Goal: Information Seeking & Learning: Compare options

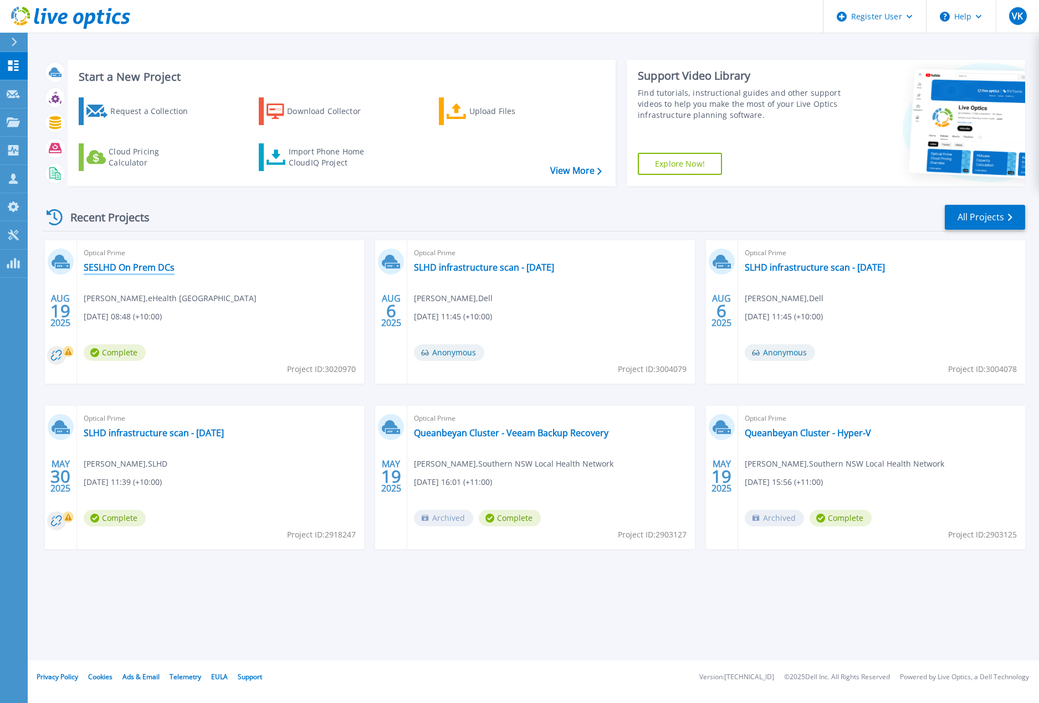
click at [151, 265] on link "SESLHD On Prem DCs" at bounding box center [129, 267] width 91 height 11
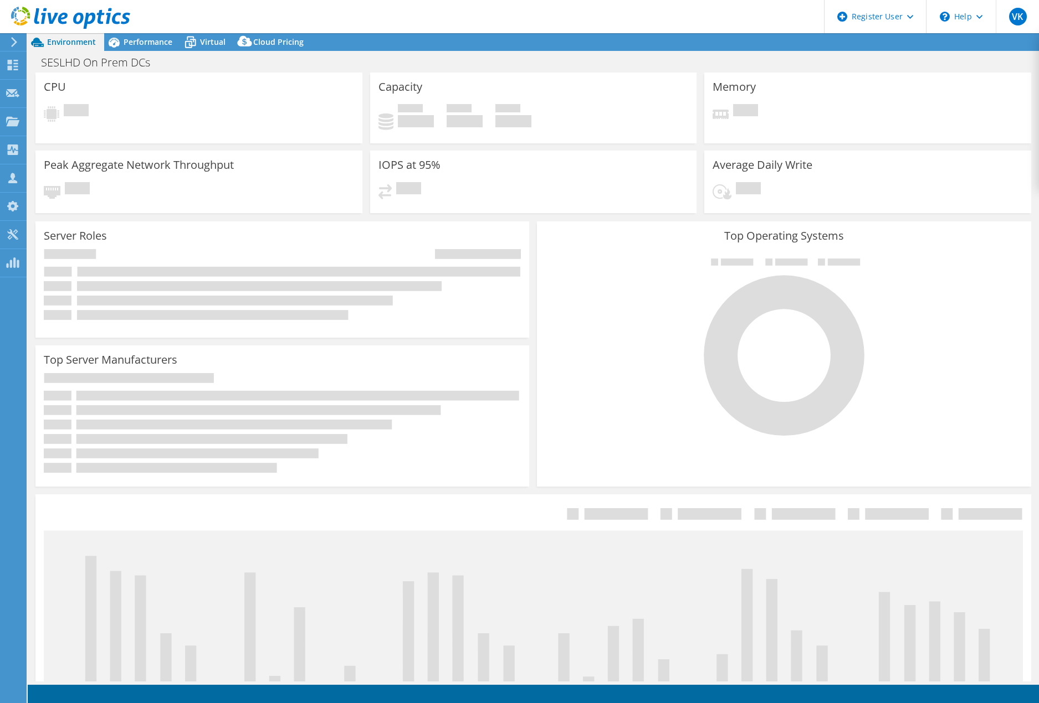
select select "USD"
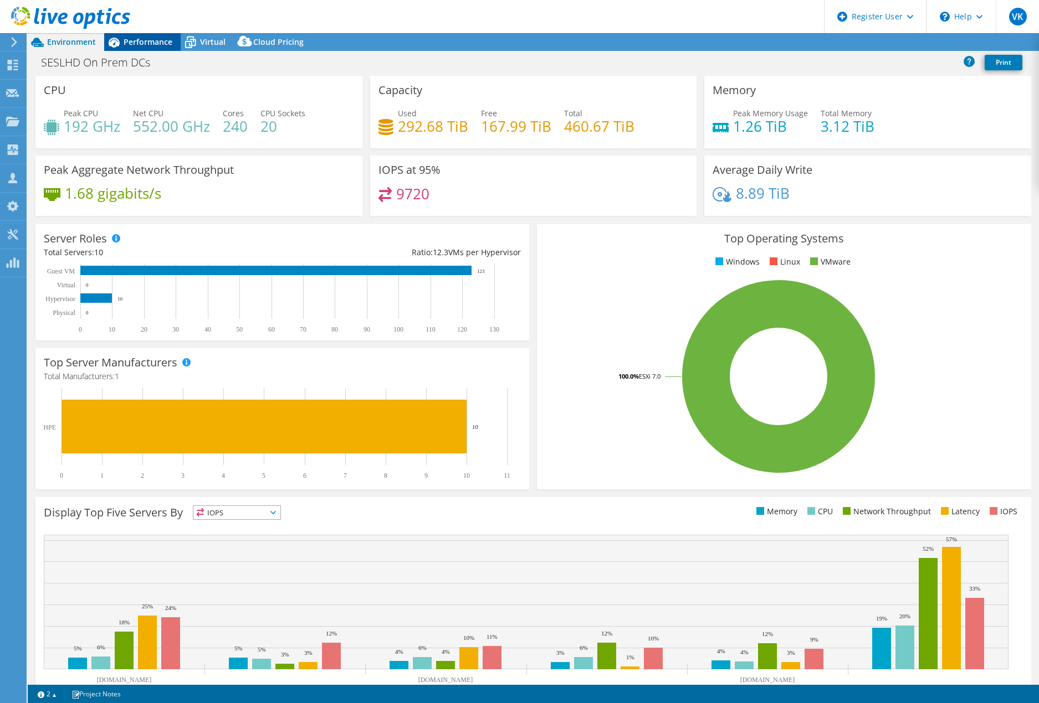
click at [152, 43] on span "Performance" at bounding box center [148, 42] width 49 height 11
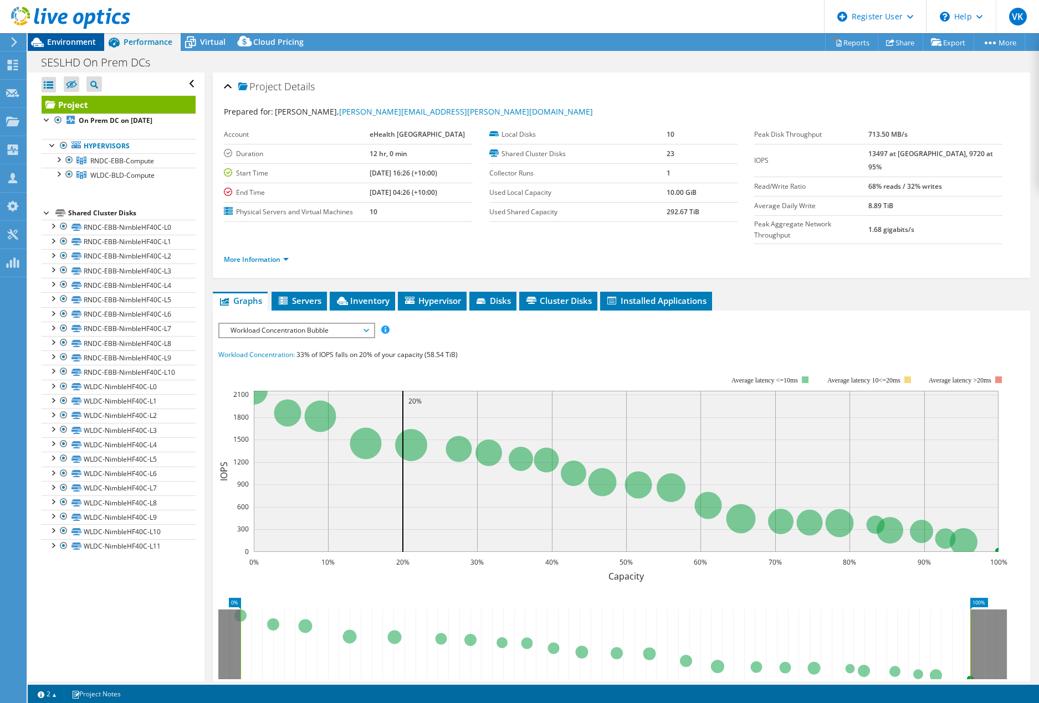
click at [81, 38] on span "Environment" at bounding box center [71, 42] width 49 height 11
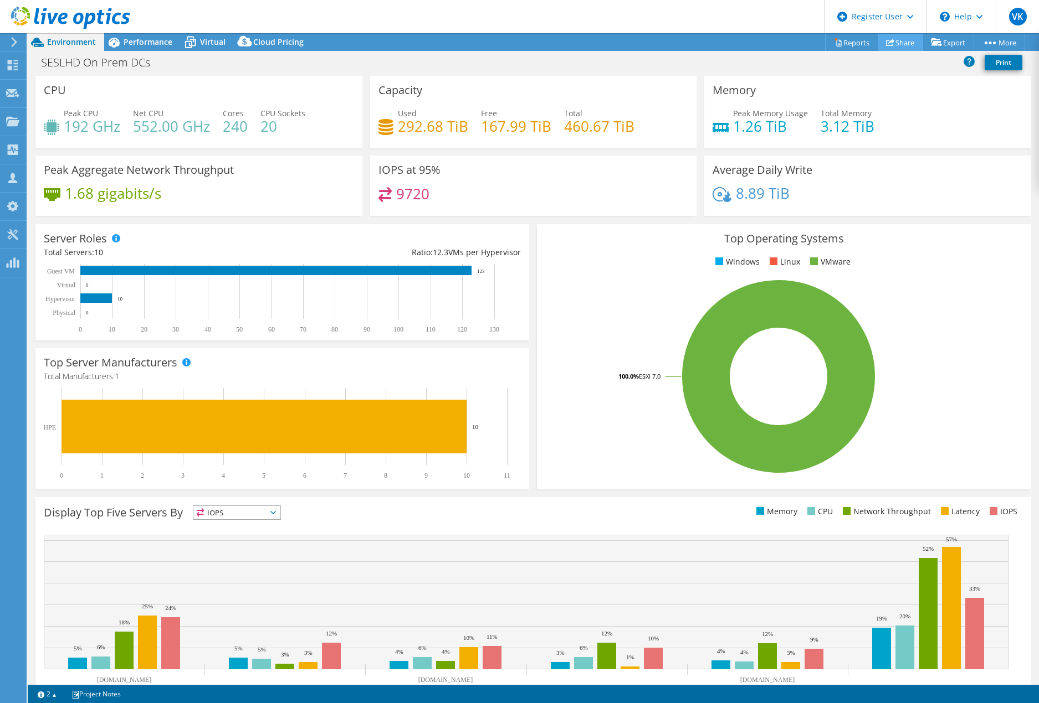
click at [891, 42] on link "Share" at bounding box center [899, 42] width 45 height 17
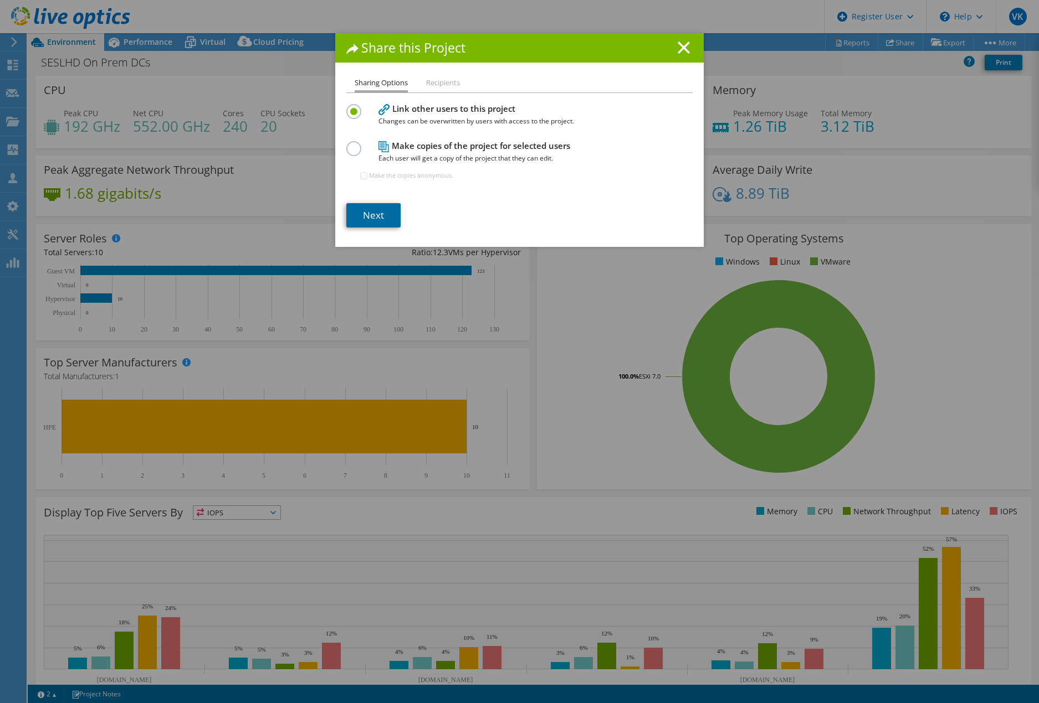
click at [388, 212] on link "Next" at bounding box center [373, 215] width 54 height 24
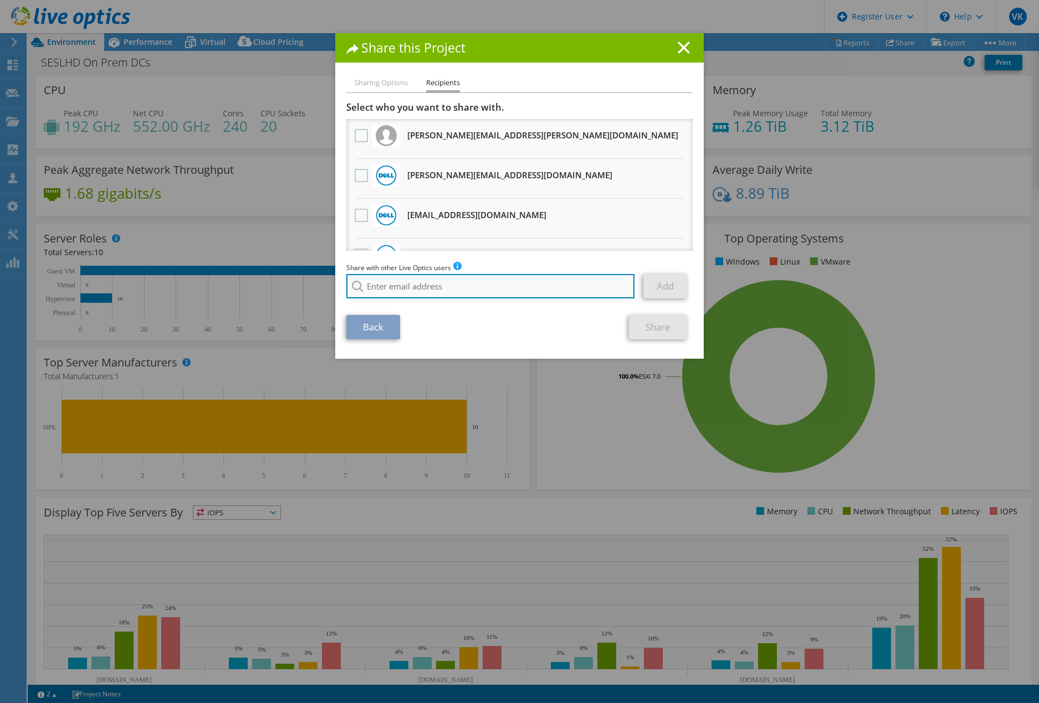
click at [448, 289] on input "search" at bounding box center [490, 286] width 288 height 24
click at [441, 297] on li "Elizabeth.Gharbi@dell.com" at bounding box center [432, 293] width 173 height 13
type input "Elizabeth.Gharbi@dell.com"
click at [654, 284] on link "Add" at bounding box center [665, 286] width 44 height 24
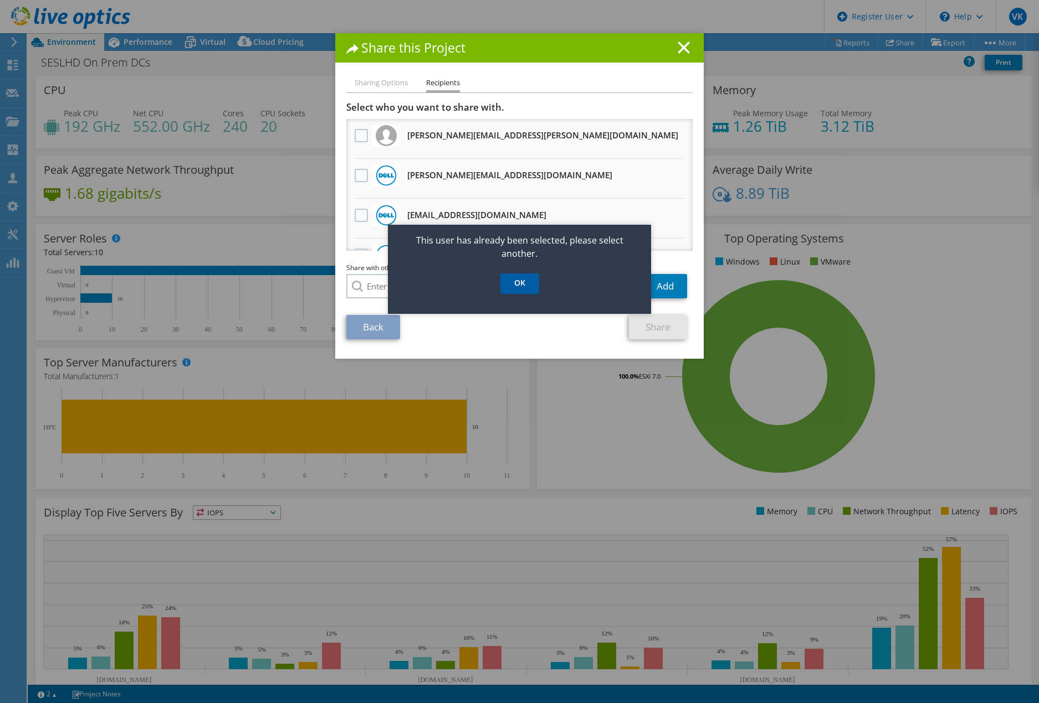
click at [517, 292] on link "OK" at bounding box center [519, 284] width 39 height 20
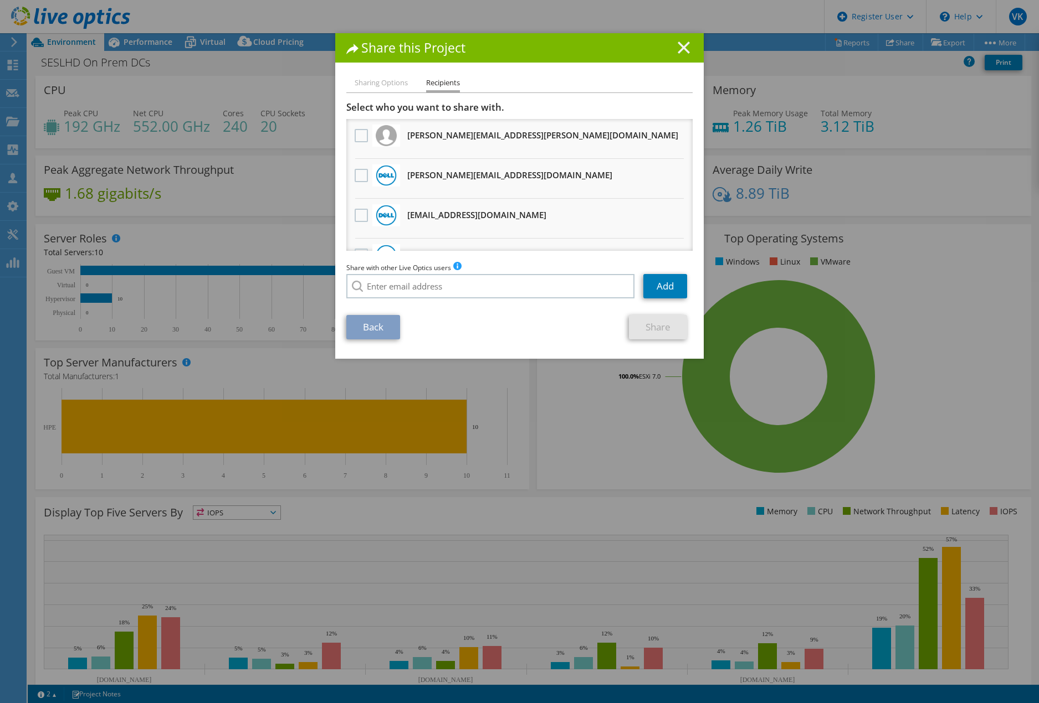
click at [678, 47] on line at bounding box center [683, 47] width 11 height 11
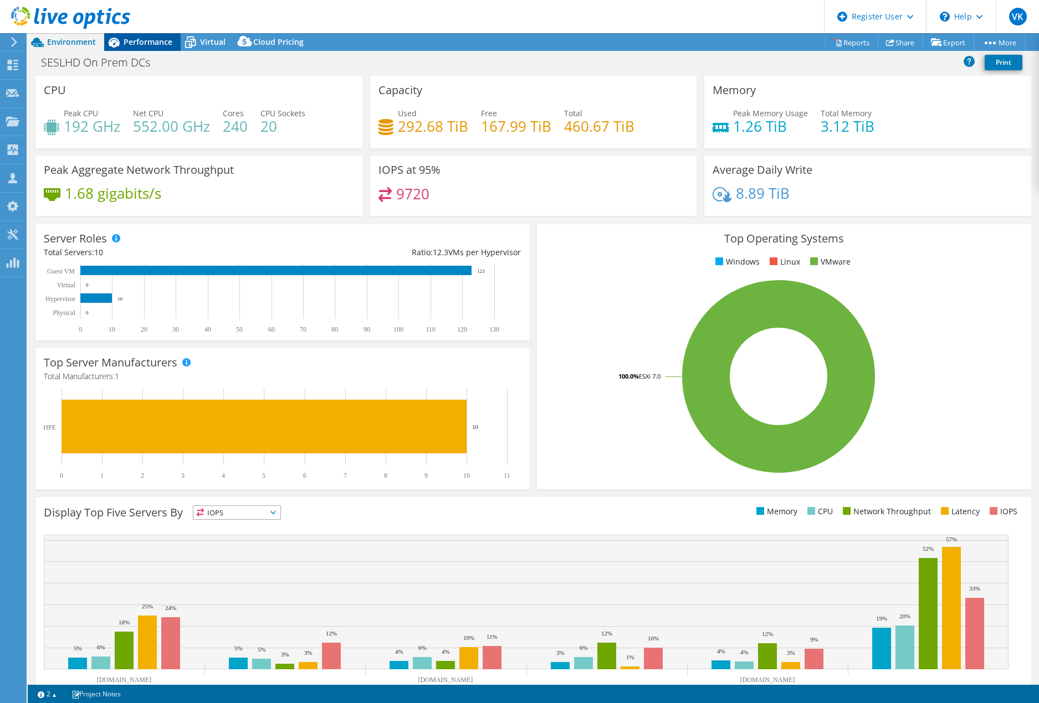
click at [151, 35] on div "Performance" at bounding box center [142, 42] width 76 height 18
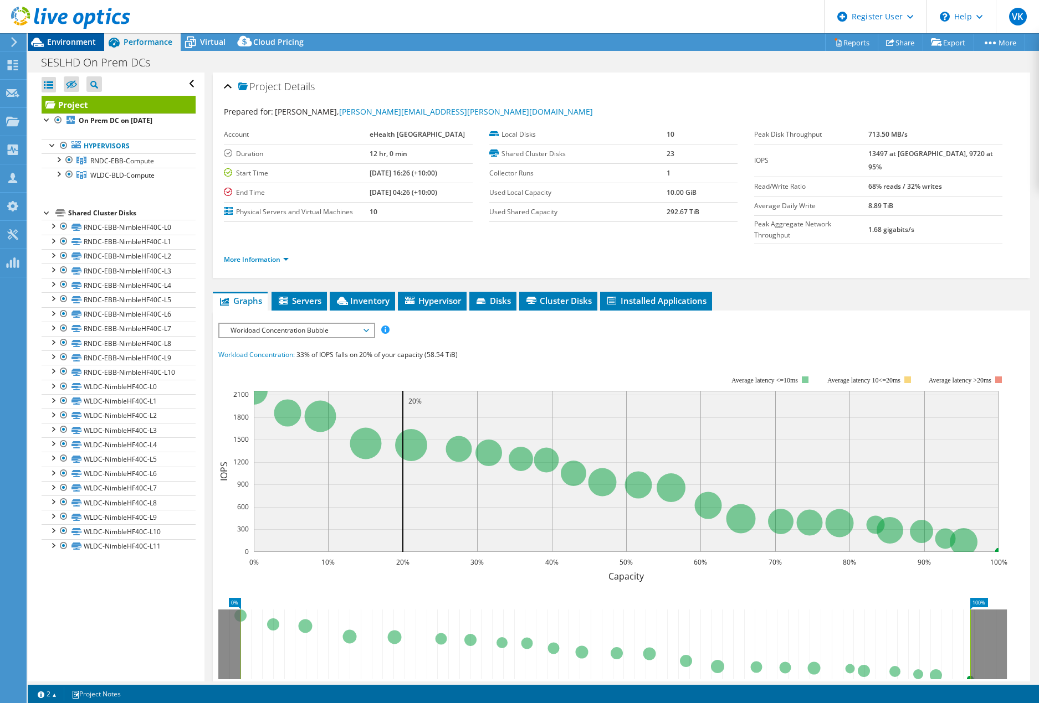
click at [76, 42] on span "Environment" at bounding box center [71, 42] width 49 height 11
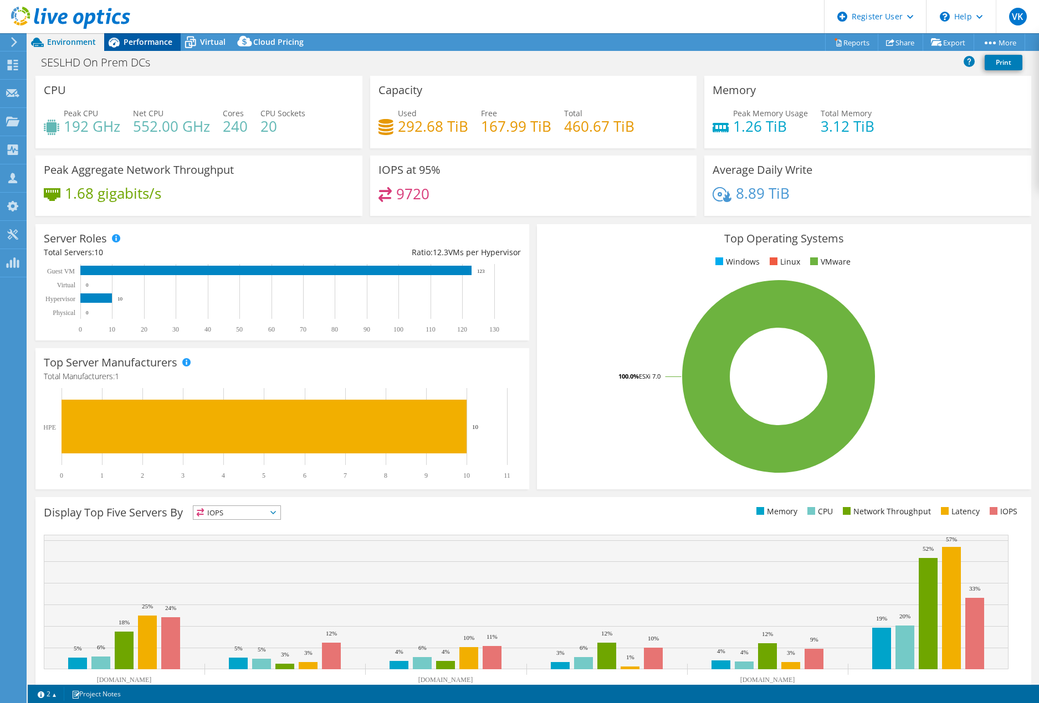
click at [140, 43] on span "Performance" at bounding box center [148, 42] width 49 height 11
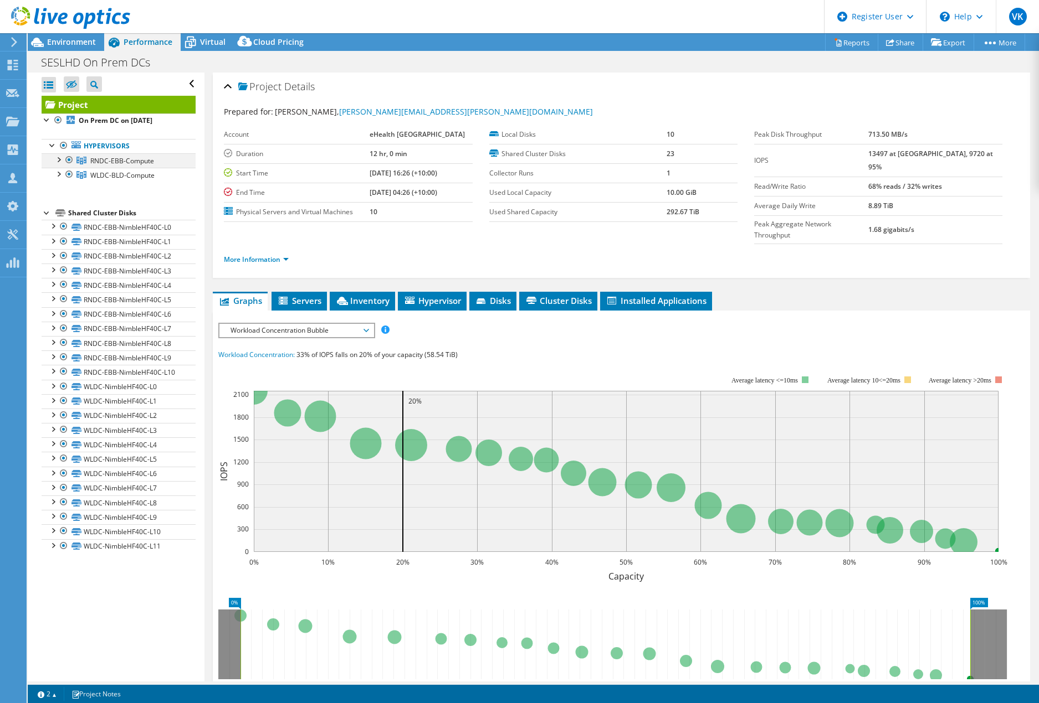
click at [60, 161] on div at bounding box center [58, 158] width 11 height 11
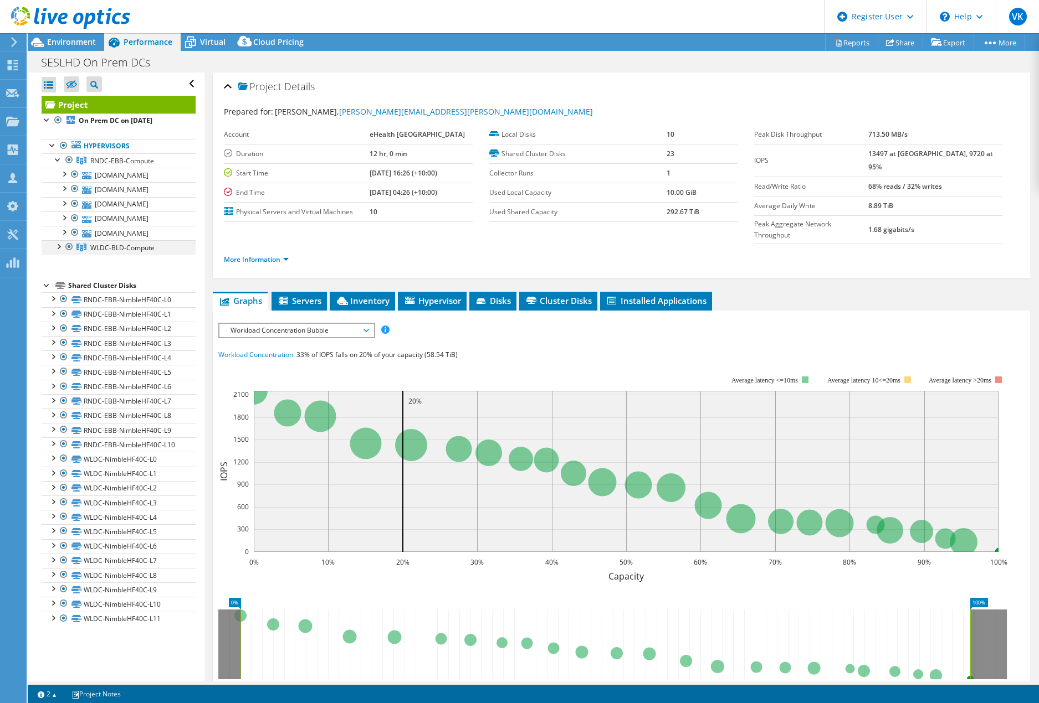
click at [59, 251] on div at bounding box center [58, 245] width 11 height 11
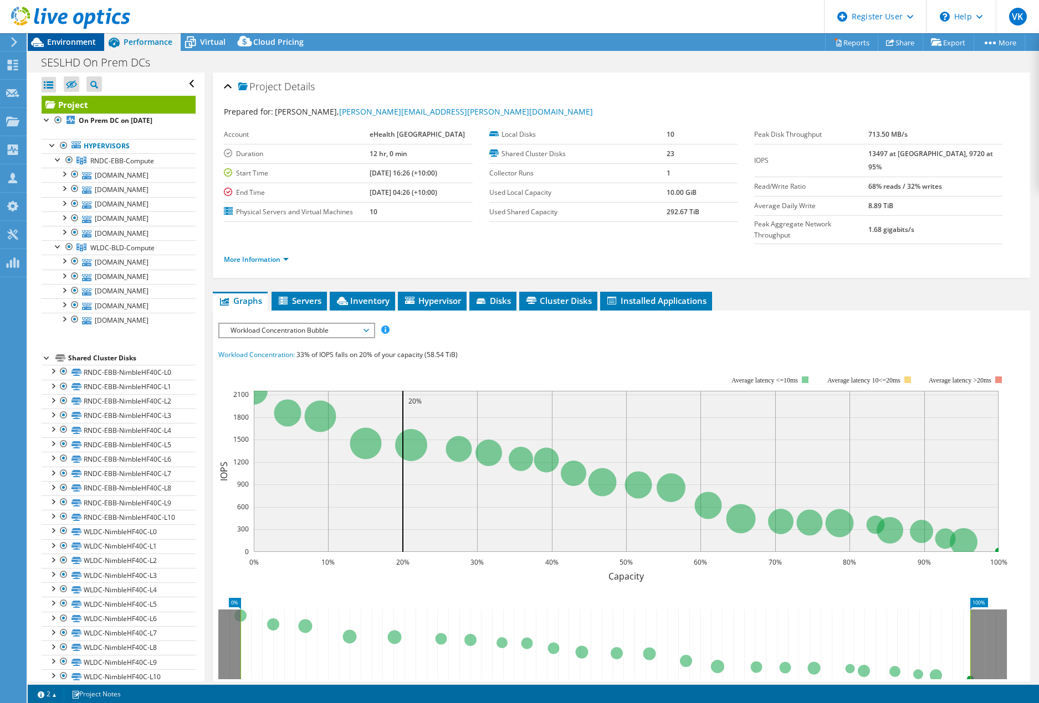
click at [64, 43] on span "Environment" at bounding box center [71, 42] width 49 height 11
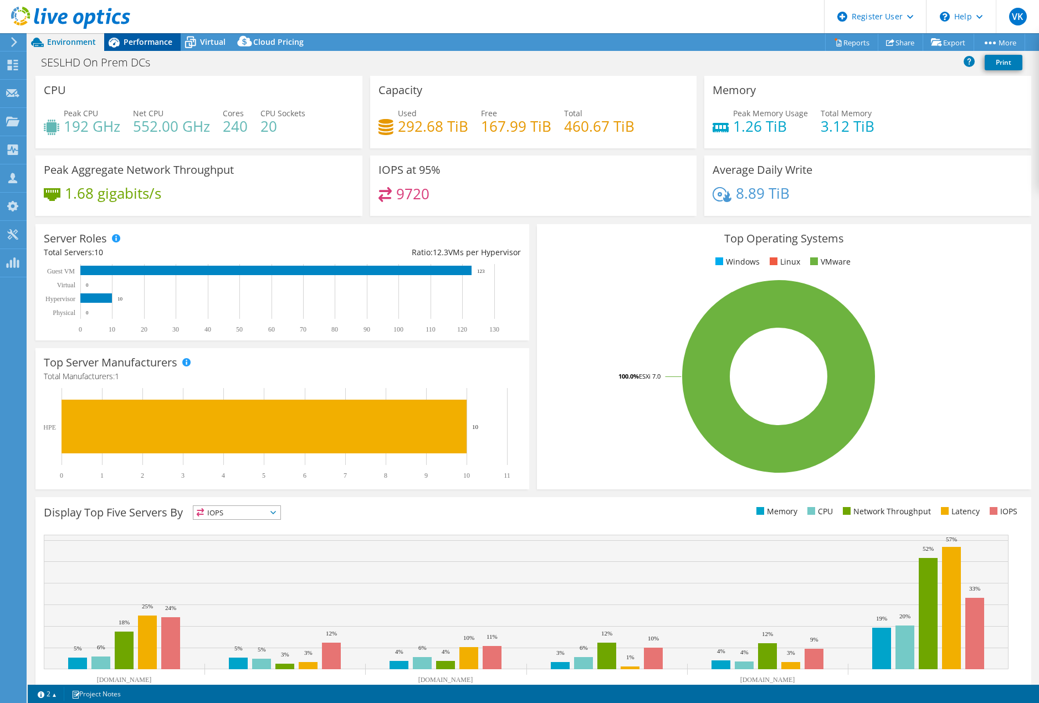
click at [149, 44] on span "Performance" at bounding box center [148, 42] width 49 height 11
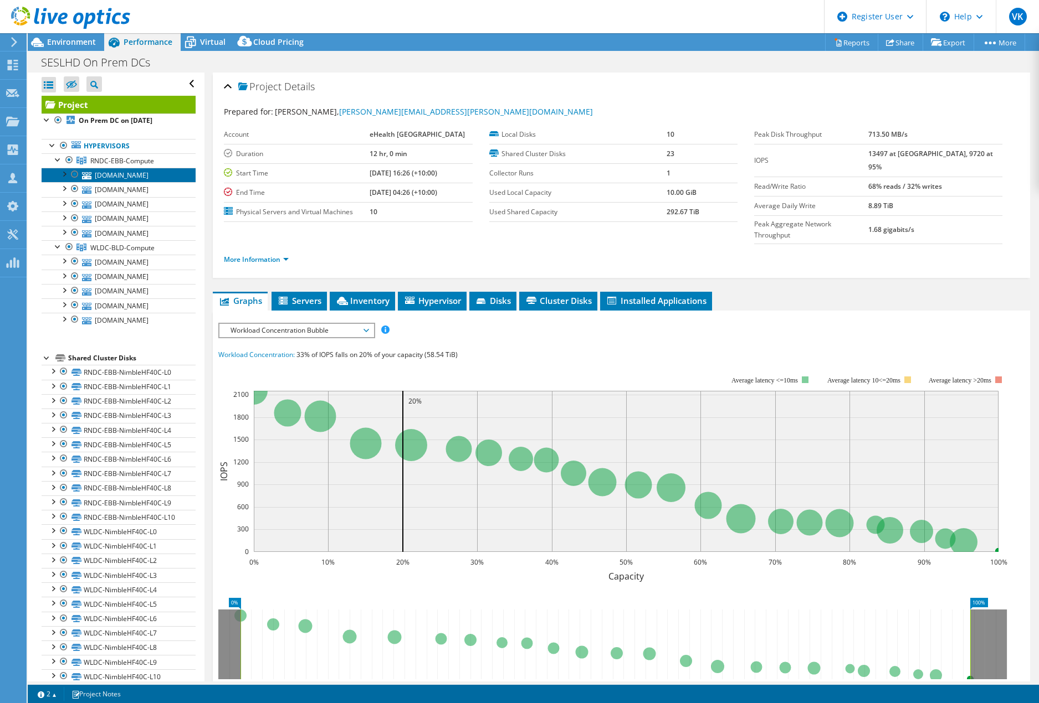
click at [127, 177] on link "[DOMAIN_NAME]" at bounding box center [119, 175] width 154 height 14
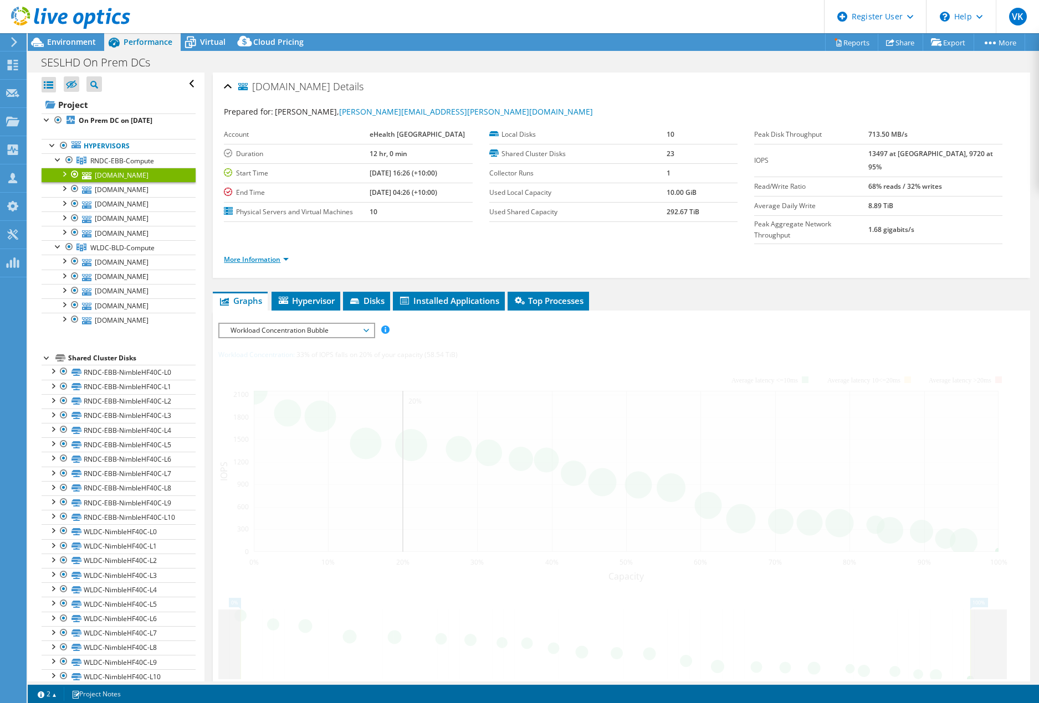
click at [270, 238] on div "rndcvsp-svh106.nswhealth.net Details Prepared for: Nathan Corris, Nathan.Corris…" at bounding box center [621, 441] width 834 height 737
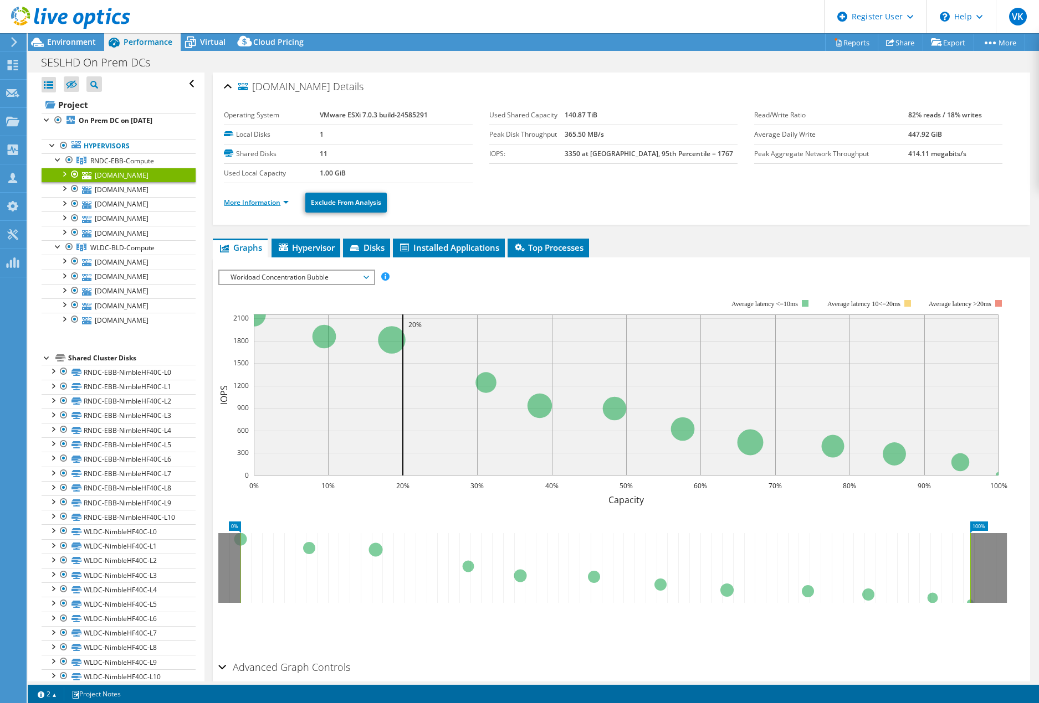
click at [273, 203] on link "More Information" at bounding box center [256, 202] width 65 height 9
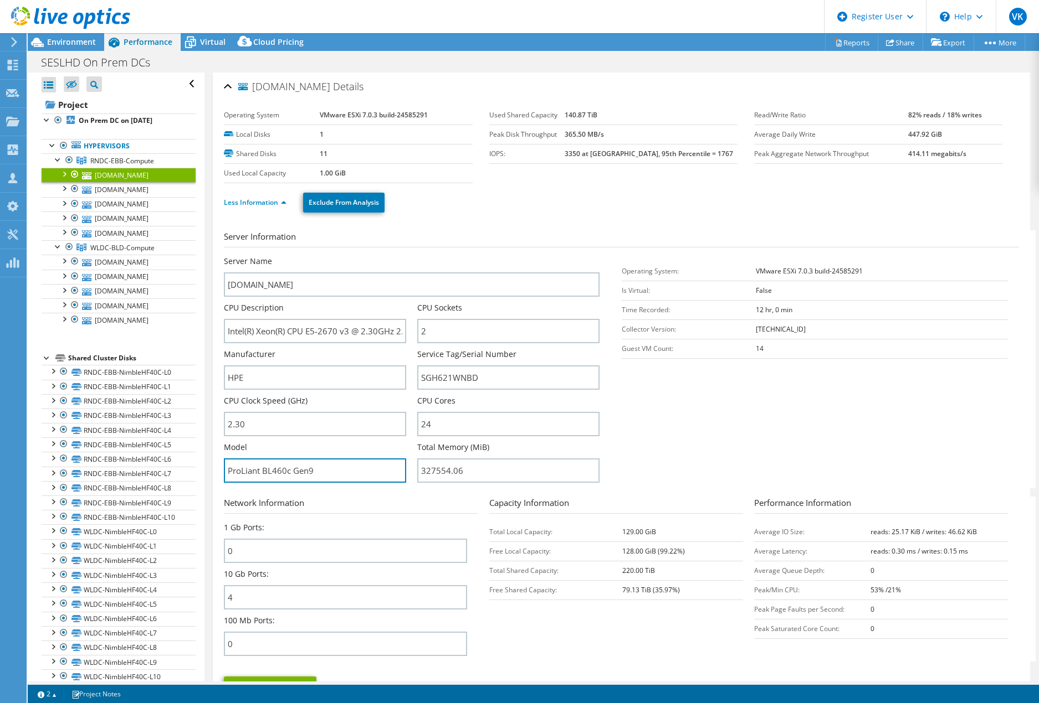
drag, startPoint x: 333, startPoint y: 473, endPoint x: 218, endPoint y: 475, distance: 115.8
click at [218, 475] on div "rndcvsp-svh106.nswhealth.net Details Operating System VMware ESXi 7.0.3 build-2…" at bounding box center [621, 400] width 817 height 655
drag, startPoint x: 350, startPoint y: 333, endPoint x: 310, endPoint y: 331, distance: 40.5
click at [310, 331] on input "Intel(R) Xeon(R) CPU E5-2670 v3 @ 2.30GHz 2.30 GHz" at bounding box center [315, 331] width 182 height 24
click at [8, 237] on use at bounding box center [12, 234] width 11 height 11
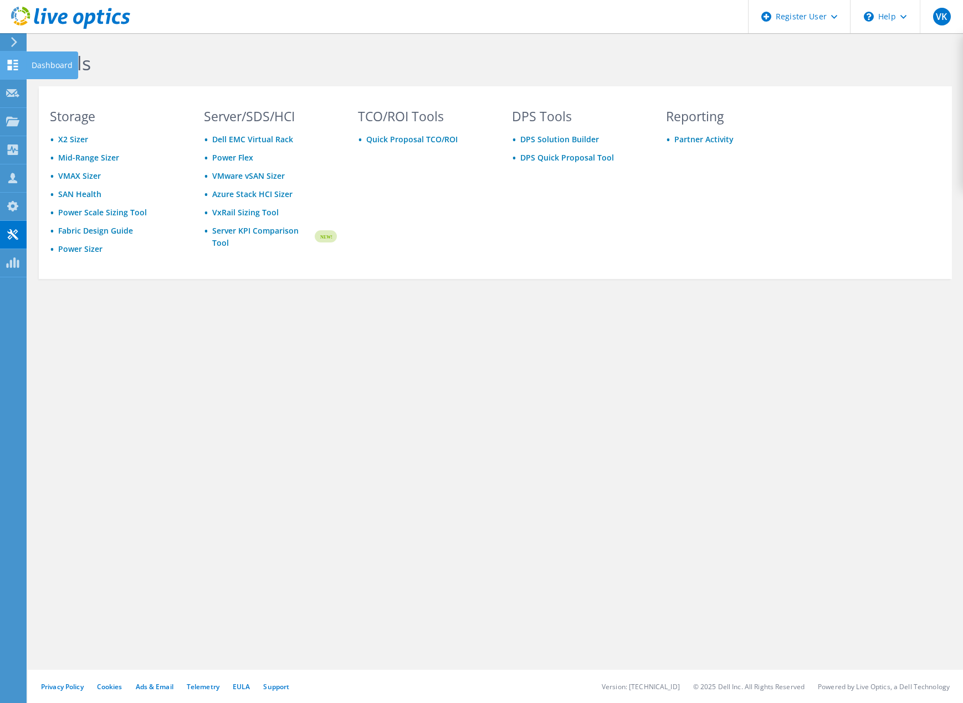
click at [16, 68] on icon at bounding box center [12, 65] width 13 height 11
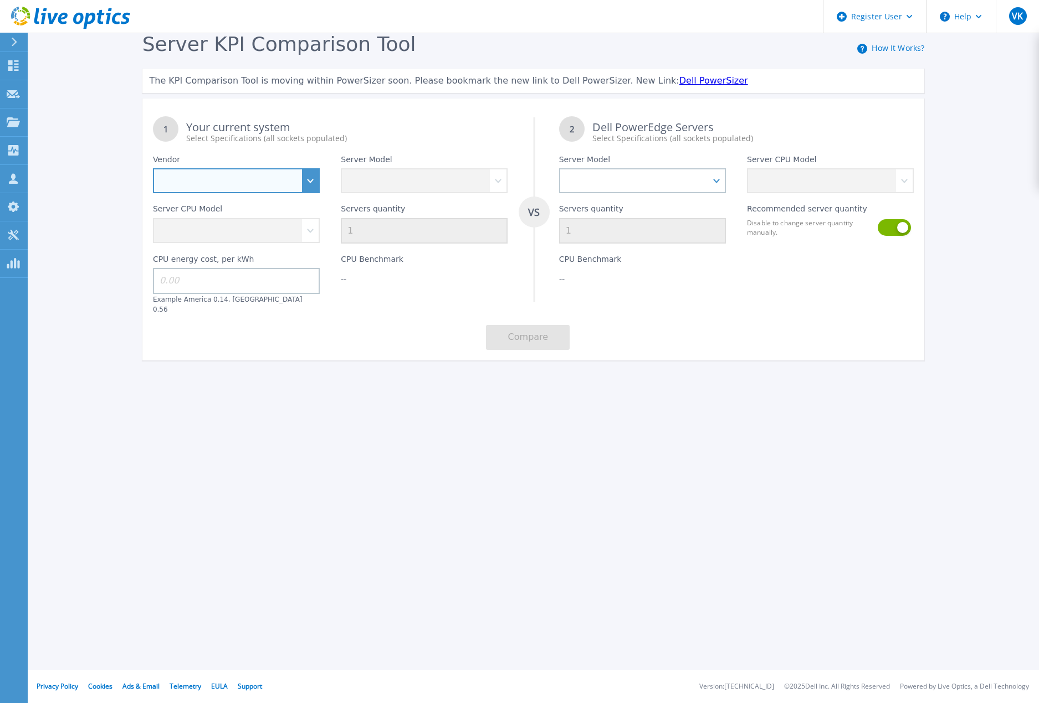
click at [311, 182] on select "Dell HPE Lenovo Supermicro" at bounding box center [236, 180] width 167 height 25
select select "HPE"
click at [153, 169] on select "Dell HPE Lenovo Supermicro" at bounding box center [236, 180] width 167 height 25
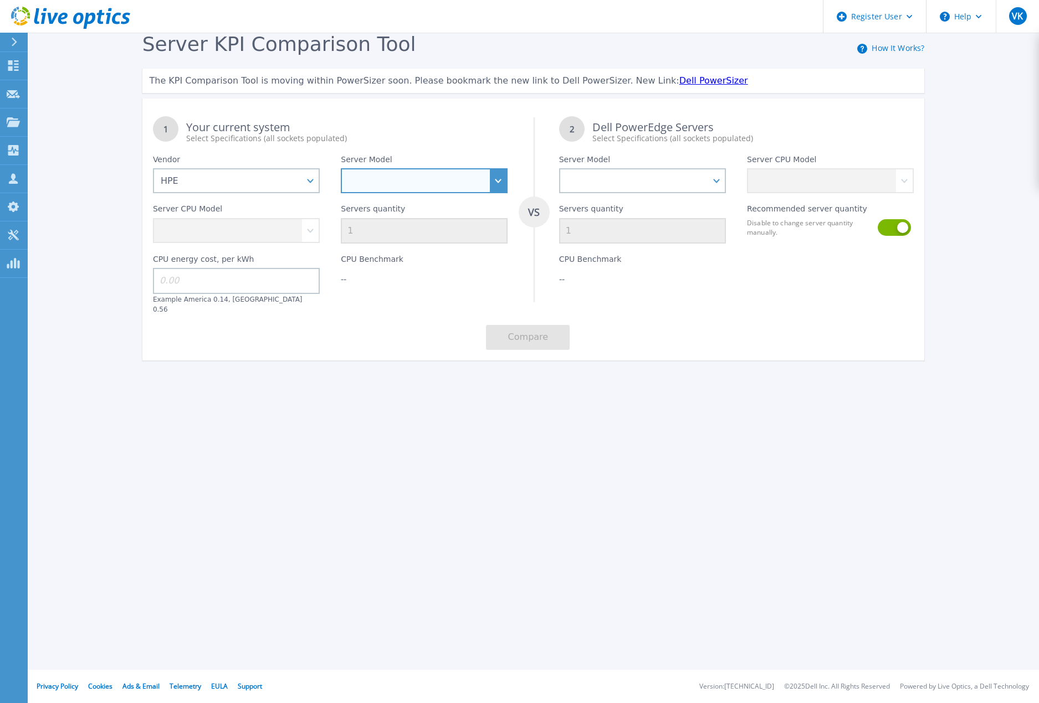
click at [378, 184] on select at bounding box center [424, 180] width 167 height 25
click at [341, 169] on select "Cloudline CL3150 Compute Scale-up Server 3200 DL110 DL145 DL20 DL320 DL325 DL34…" at bounding box center [424, 180] width 167 height 25
click at [294, 235] on select "Intel Xeon 3104 1.7GHz Intel Xeon 3106 1.7GHz Intel Xeon 3204 1.9GHz Intel Xeon…" at bounding box center [236, 230] width 167 height 25
click at [370, 176] on select "Cloudline CL3150 Compute Scale-up Server 3200 DL110 DL145 DL20 DL320 DL325 DL34…" at bounding box center [424, 180] width 167 height 25
click at [341, 169] on select "Cloudline CL3150 Compute Scale-up Server 3200 DL110 DL145 DL20 DL320 DL325 DL34…" at bounding box center [424, 180] width 167 height 25
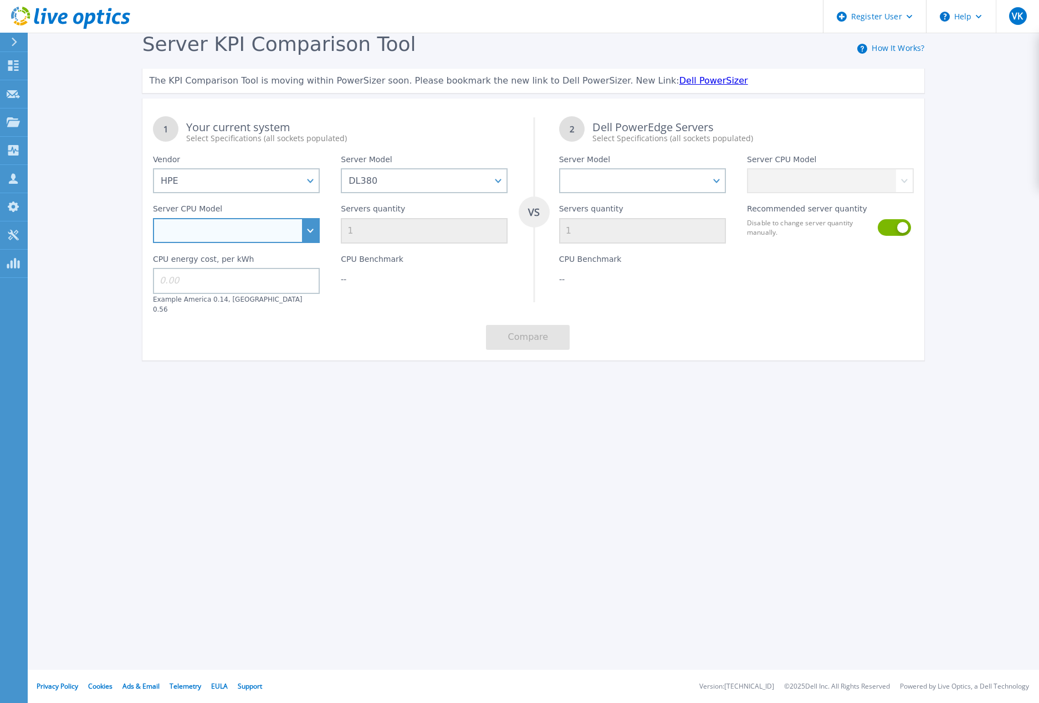
click at [313, 232] on select "Intel Xeon 6526Y 2.8GHz Intel Xeon 6530 2.1GHz Intel Xeon 6534 3.9GHz Intel Xeo…" at bounding box center [236, 230] width 167 height 25
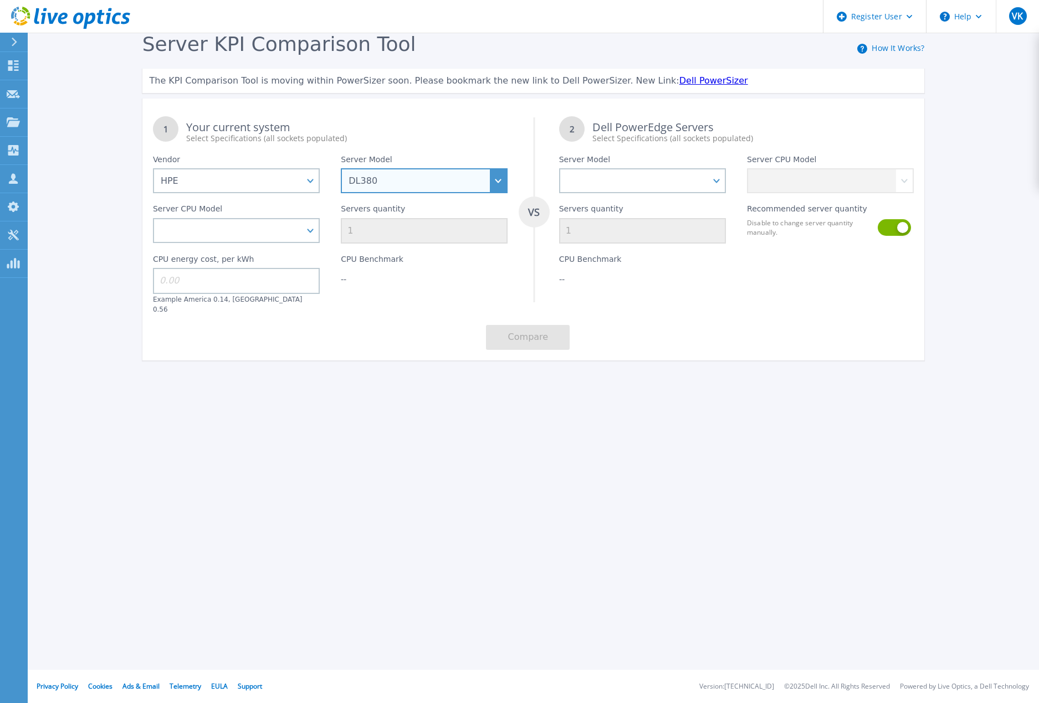
click at [407, 182] on select "Cloudline CL3150 Compute Scale-up Server 3200 DL110 DL145 DL20 DL320 DL325 DL34…" at bounding box center [424, 180] width 167 height 25
select select "DL360"
click at [341, 169] on select "Cloudline CL3150 Compute Scale-up Server 3200 DL110 DL145 DL20 DL320 DL325 DL34…" at bounding box center [424, 180] width 167 height 25
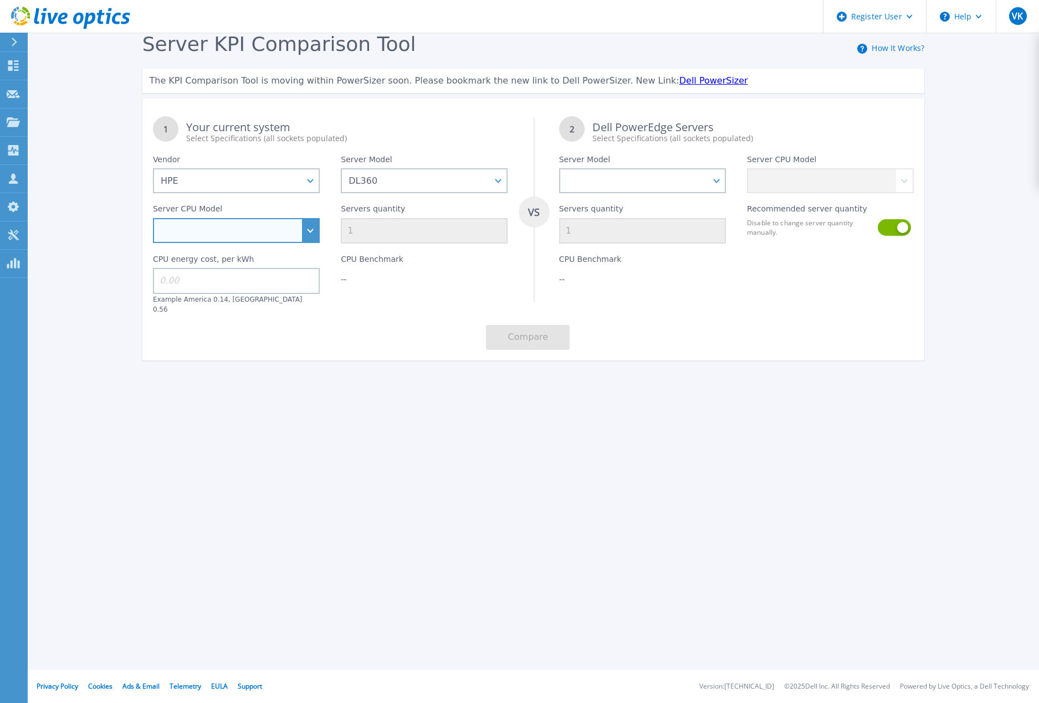
click at [313, 233] on select "Intel Xeon 4509Y 2.6GHz Intel Xeon 4514Y 2GHz Intel Xeon 4516Y+ 2.2GHz Intel Xe…" at bounding box center [236, 230] width 167 height 25
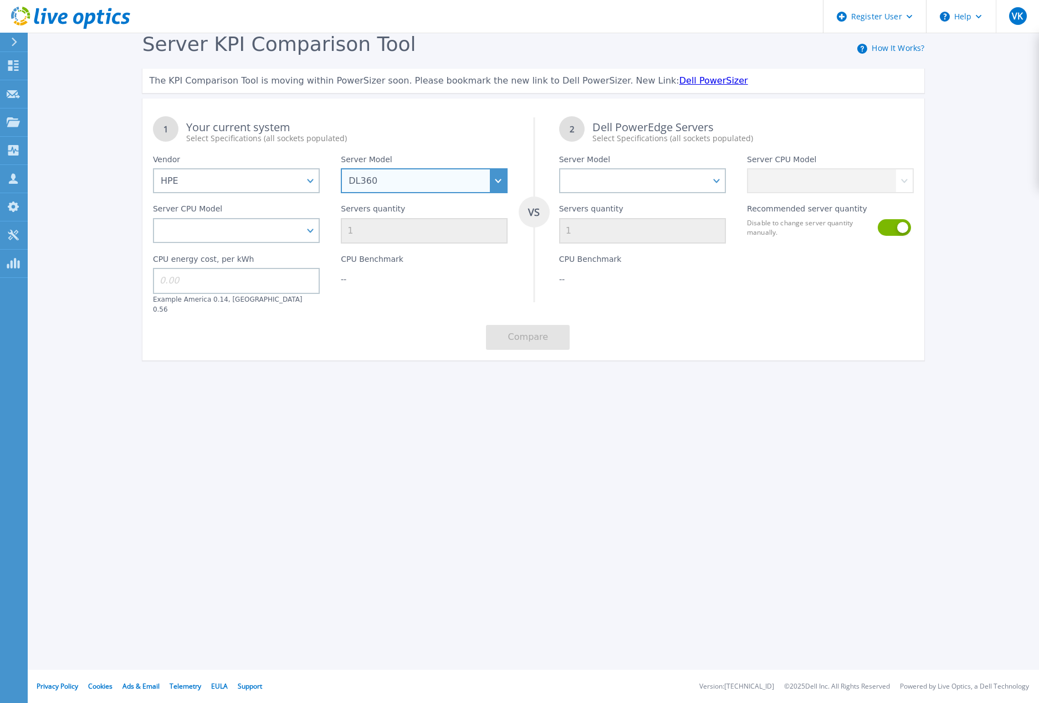
click at [399, 179] on select "Cloudline CL3150 Compute Scale-up Server 3200 DL110 DL145 DL20 DL320 DL325 DL34…" at bounding box center [424, 180] width 167 height 25
select select
click at [341, 169] on select "Cloudline CL3150 Compute Scale-up Server 3200 DL110 DL145 DL20 DL320 DL325 DL34…" at bounding box center [424, 180] width 167 height 25
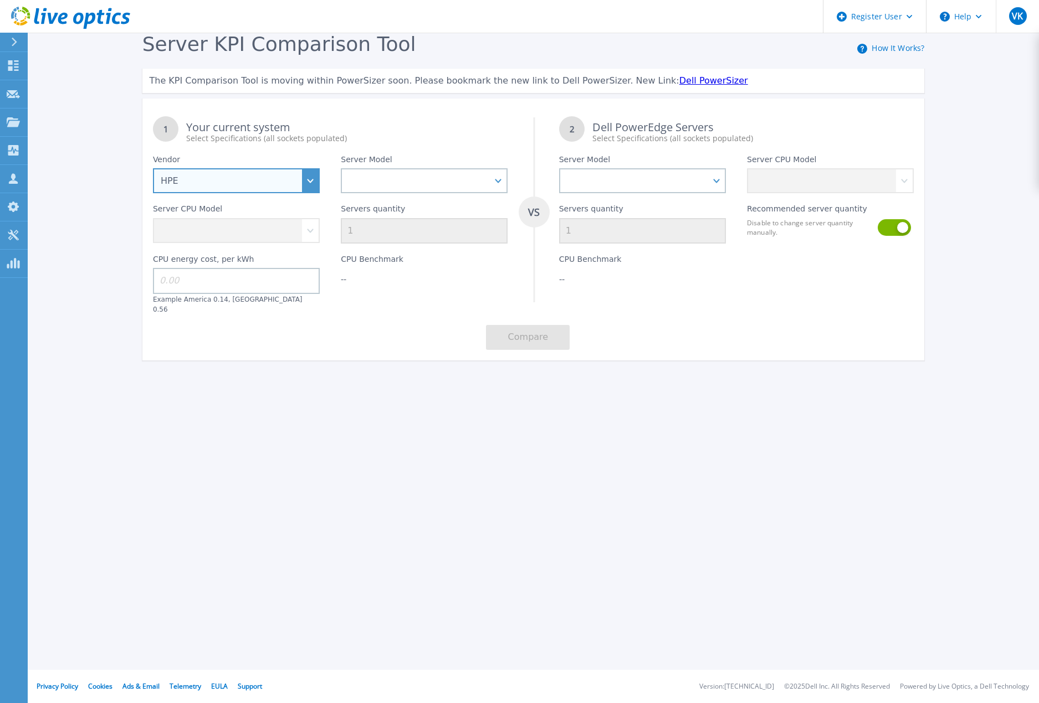
click at [310, 184] on select "Dell HPE Lenovo Supermicro" at bounding box center [236, 180] width 167 height 25
select select "Dell"
click at [153, 169] on select "Dell HPE Lenovo Supermicro" at bounding box center [236, 180] width 167 height 25
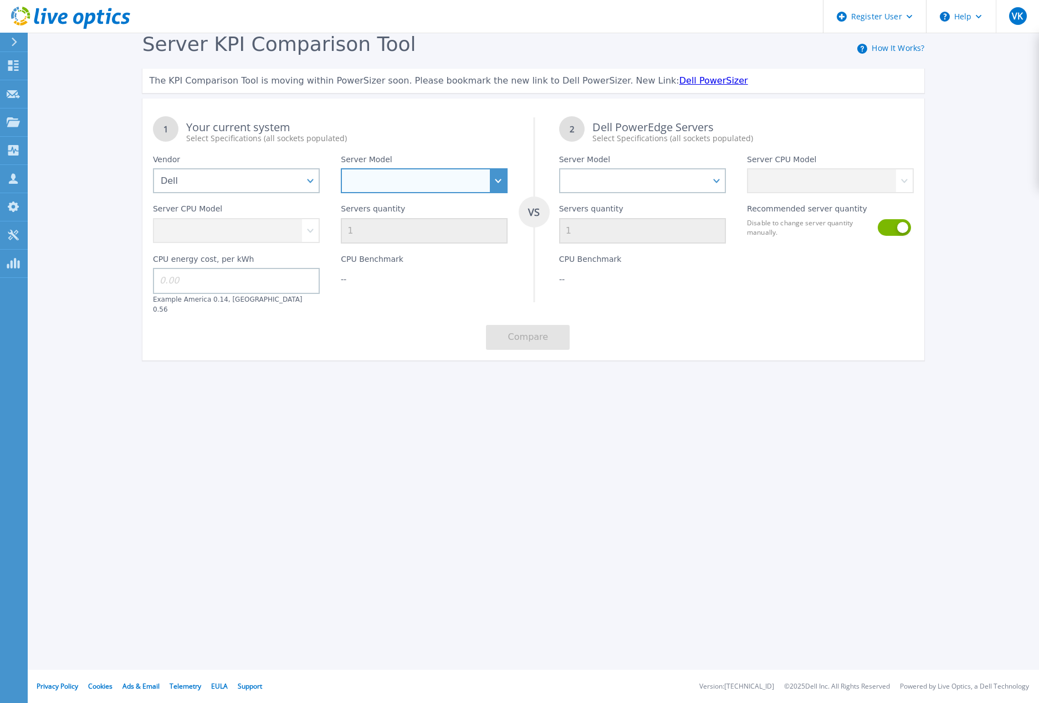
click at [392, 189] on select "PowerEdge C6520 PowerEdge C6525 PowerEdge HS5610 PowerEdge HS5620 PowerEdge R24…" at bounding box center [424, 180] width 167 height 25
select select "PowerEdge R630"
click at [341, 169] on select "PowerEdge C6520 PowerEdge C6525 PowerEdge HS5610 PowerEdge HS5620 PowerEdge R24…" at bounding box center [424, 180] width 167 height 25
click at [310, 236] on select "Intel Xeon E5-2603 v4 1.7GHz Intel Xeon E5-2609 v4 1.7GHz Intel Xeon E5-2620 v4…" at bounding box center [236, 230] width 167 height 25
click at [310, 227] on select "Intel Xeon E5-2603 v4 1.7GHz Intel Xeon E5-2609 v4 1.7GHz Intel Xeon E5-2620 v4…" at bounding box center [236, 230] width 167 height 25
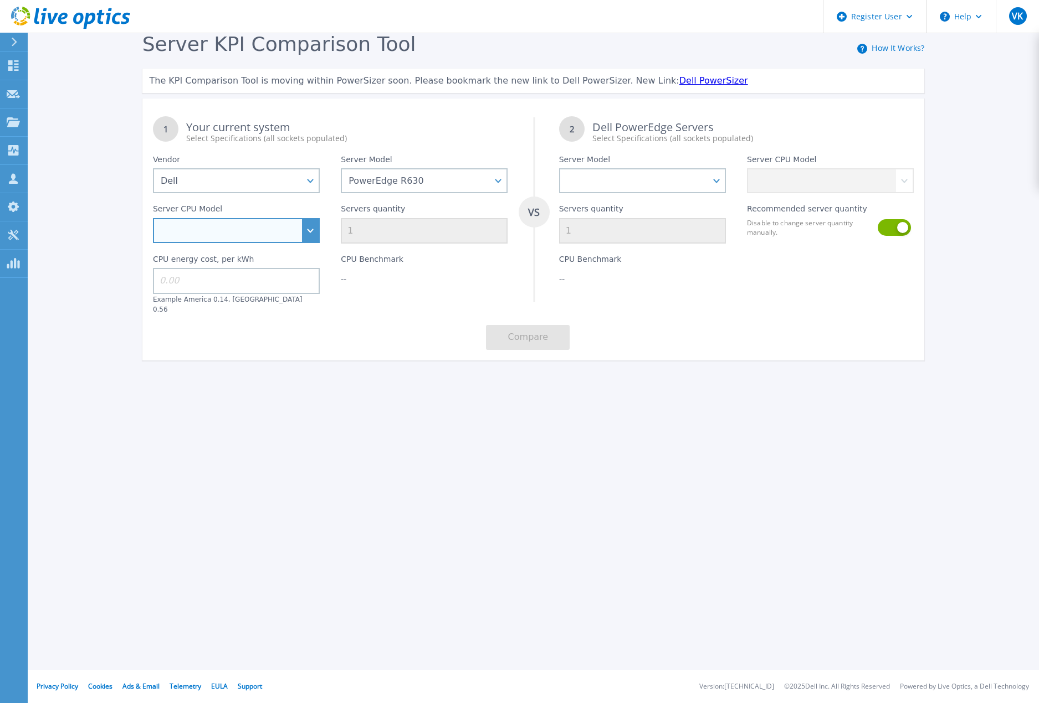
select select "313489"
click at [153, 219] on select "Intel Xeon E5-2603 v4 1.7GHz Intel Xeon E5-2609 v4 1.7GHz Intel Xeon E5-2620 v4…" at bounding box center [236, 230] width 167 height 25
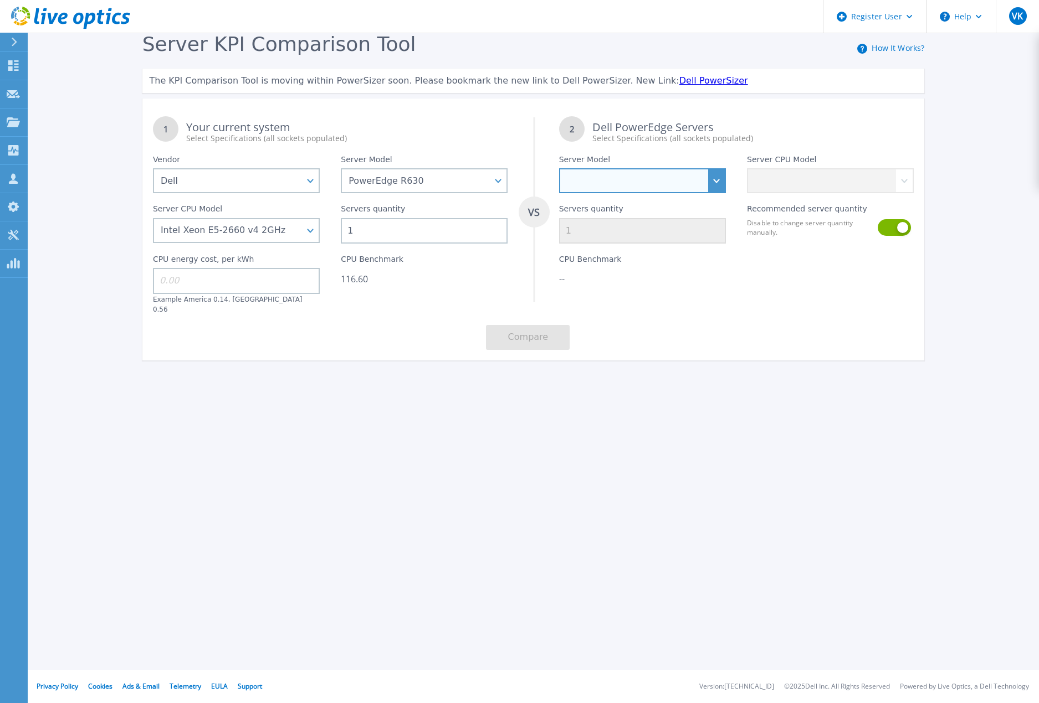
click at [610, 187] on select "PowerEdge C6520 PowerEdge C6525 PowerEdge HS5610 PowerEdge HS5620 PowerEdge R24…" at bounding box center [642, 180] width 167 height 25
select select "PowerEdge R470"
click at [559, 169] on select "PowerEdge C6520 PowerEdge C6525 PowerEdge HS5610 PowerEdge HS5620 PowerEdge R24…" at bounding box center [642, 180] width 167 height 25
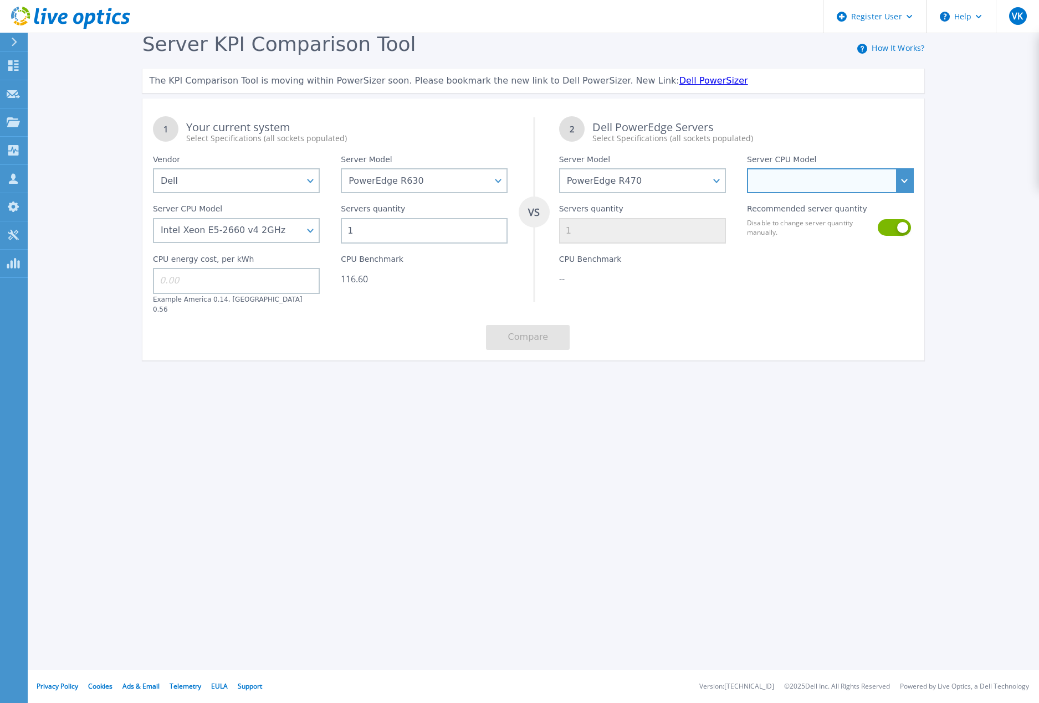
click at [826, 173] on select "Intel Xeon 6730P 2.5GHz Intel Xeon 6741P 2.5GHz Intel Xeon 6747P 2.7GHz Intel X…" at bounding box center [830, 180] width 167 height 25
select select "313994"
click at [747, 169] on select "Intel Xeon 6730P 2.5GHz Intel Xeon 6741P 2.5GHz Intel Xeon 6747P 2.7GHz Intel X…" at bounding box center [830, 180] width 167 height 25
click at [886, 228] on button at bounding box center [893, 227] width 32 height 17
click at [768, 391] on div "Server KPI Comparison Tool How It Works? The KPI Comparison Tool is moving with…" at bounding box center [519, 207] width 1039 height 414
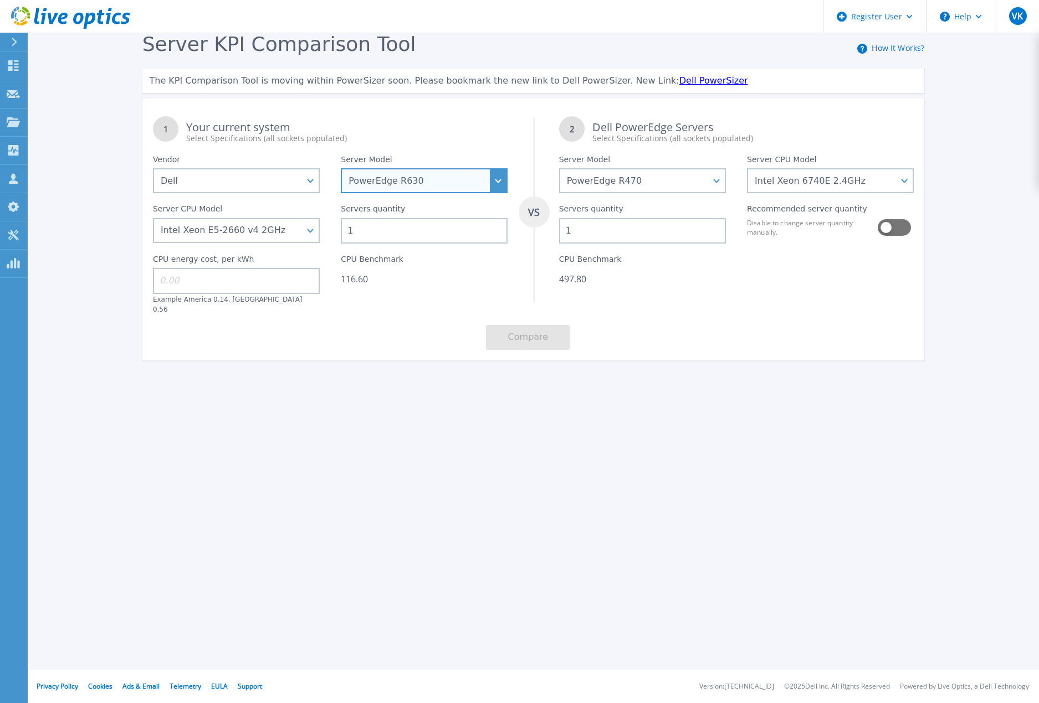
click at [501, 183] on select "PowerEdge C6520 PowerEdge C6525 PowerEdge HS5610 PowerEdge HS5620 PowerEdge R24…" at bounding box center [424, 180] width 167 height 25
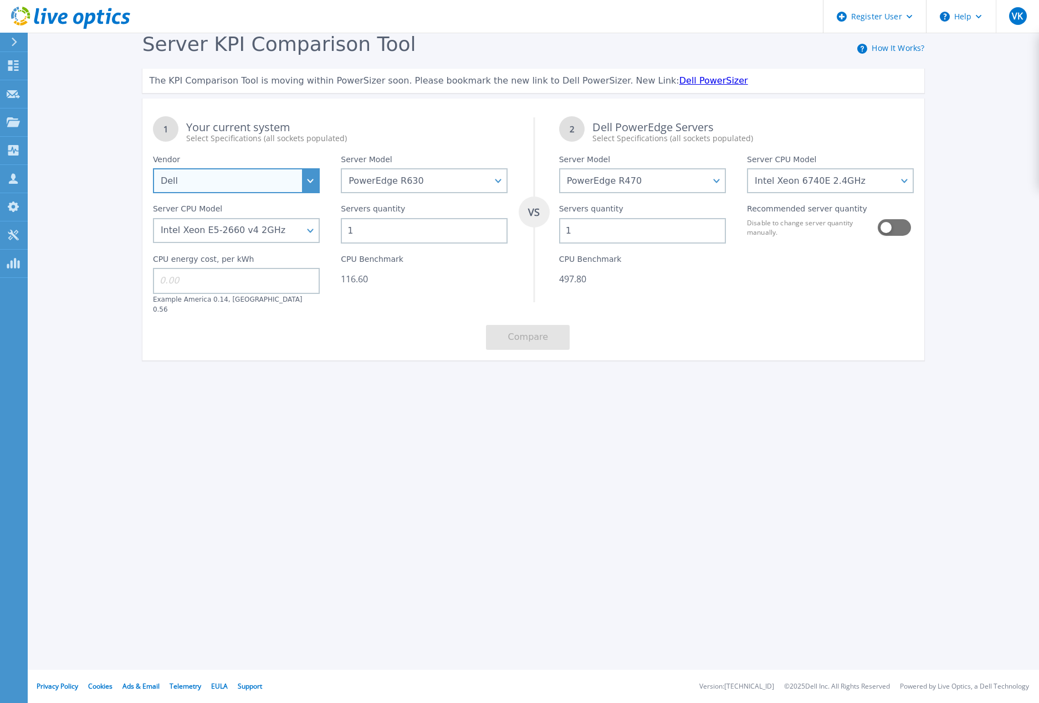
click at [305, 179] on select "Dell HPE Lenovo Supermicro" at bounding box center [236, 180] width 167 height 25
select select "HPE"
click at [153, 169] on select "Dell HPE Lenovo Supermicro" at bounding box center [236, 180] width 167 height 25
select select
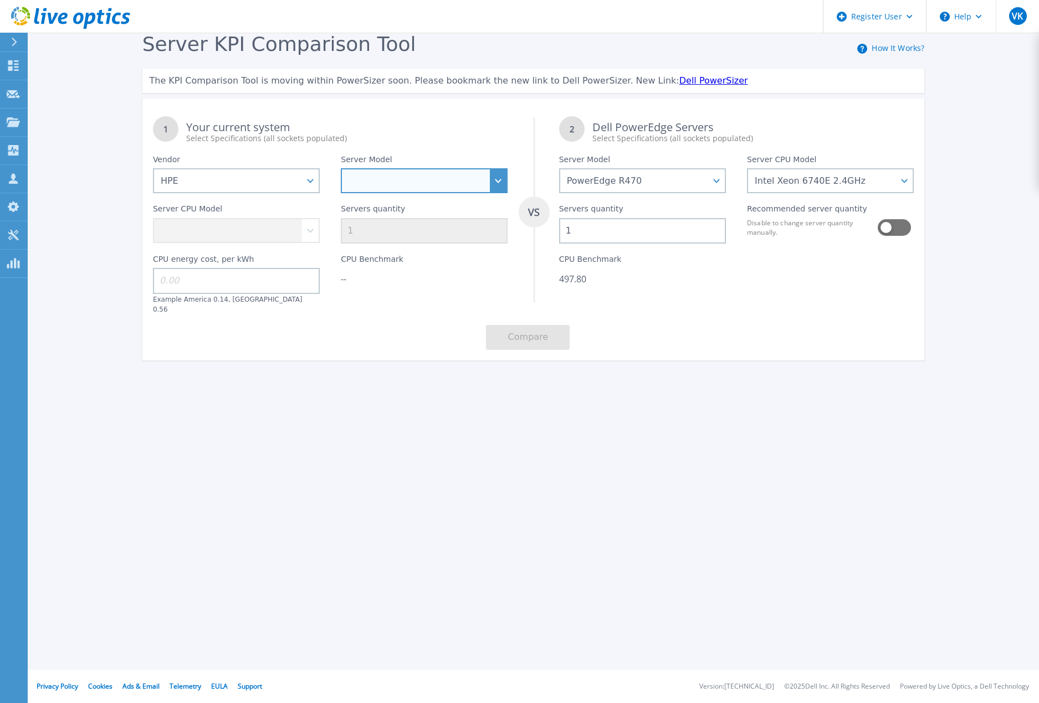
click at [491, 177] on select "Cloudline CL3150 Compute Scale-up Server 3200 DL110 DL145 DL20 DL320 DL325 DL34…" at bounding box center [424, 180] width 167 height 25
click at [341, 169] on select "Cloudline CL3150 Compute Scale-up Server 3200 DL110 DL145 DL20 DL320 DL325 DL34…" at bounding box center [424, 180] width 167 height 25
click at [209, 228] on select "Intel Xeon 6438N 2GHz Intel Xeon 6438Y+ 2GHz Intel Xeon 3408U 1.8GHz Intel Xeon…" at bounding box center [236, 230] width 167 height 25
click at [411, 471] on div "Register User Help VK Dell User Veronique Kraft Veronique.Kraft@dell.com Dell M…" at bounding box center [519, 351] width 1039 height 703
click at [450, 192] on select "Cloudline CL3150 Compute Scale-up Server 3200 DL110 DL145 DL20 DL320 DL325 DL34…" at bounding box center [424, 180] width 167 height 25
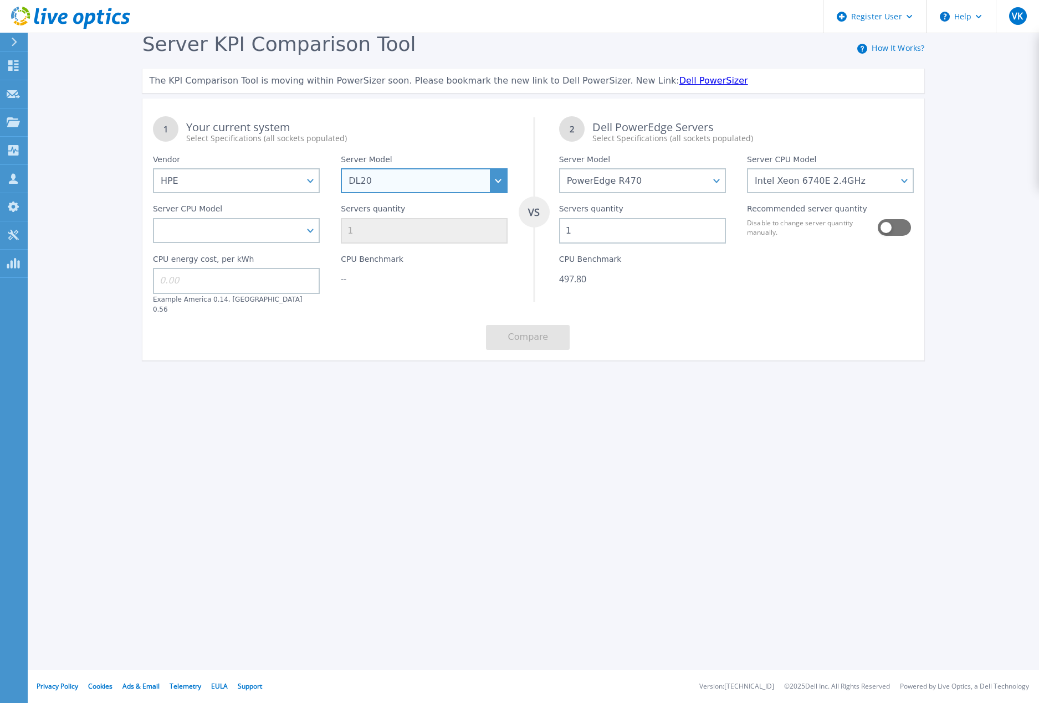
click at [341, 169] on select "Cloudline CL3150 Compute Scale-up Server 3200 DL110 DL145 DL20 DL320 DL325 DL34…" at bounding box center [424, 180] width 167 height 25
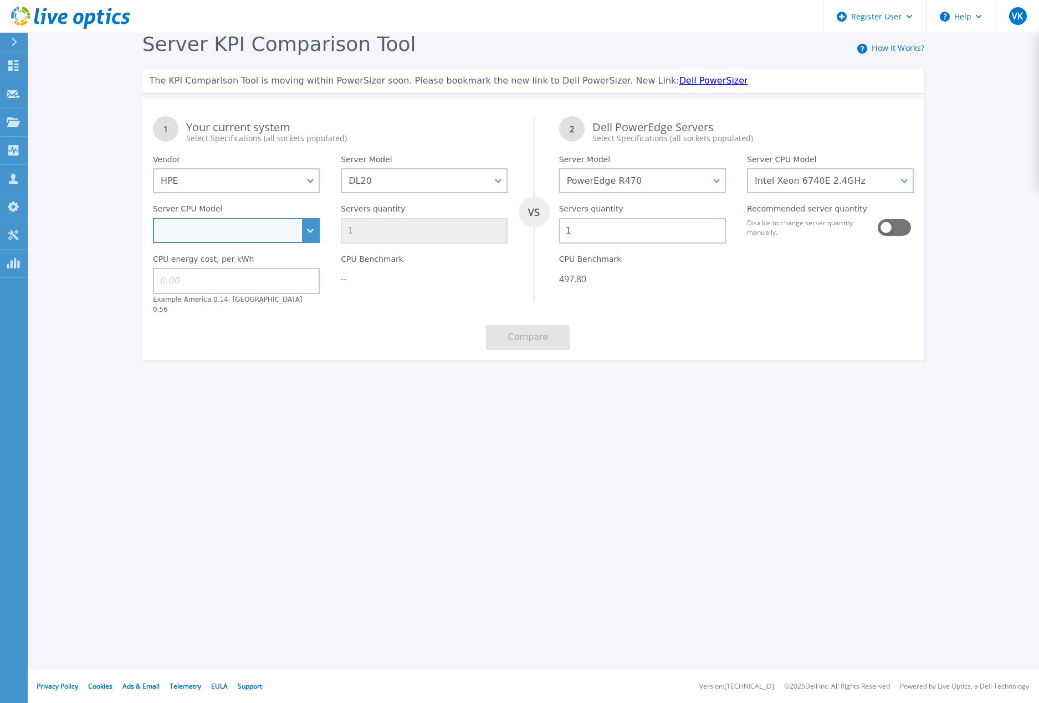
click at [307, 233] on select "Intel Xeon E-2414 2.6GHz Intel Xeon E-2434 3.4GHz Intel Xeon E-2436 2.9GHz Inte…" at bounding box center [236, 230] width 167 height 25
click at [515, 419] on div "Register User Help VK Dell User Veronique Kraft Veronique.Kraft@dell.com Dell M…" at bounding box center [519, 351] width 1039 height 703
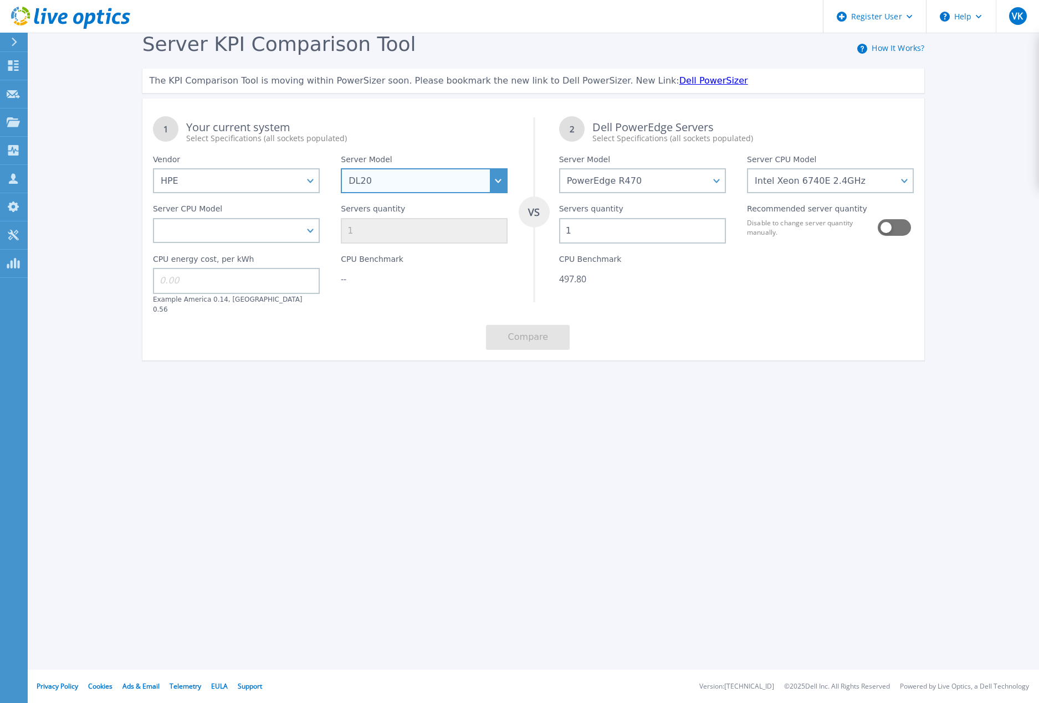
click at [455, 189] on select "Cloudline CL3150 Compute Scale-up Server 3200 DL110 DL145 DL20 DL320 DL325 DL34…" at bounding box center [424, 180] width 167 height 25
click at [341, 169] on select "Cloudline CL3150 Compute Scale-up Server 3200 DL110 DL145 DL20 DL320 DL325 DL34…" at bounding box center [424, 180] width 167 height 25
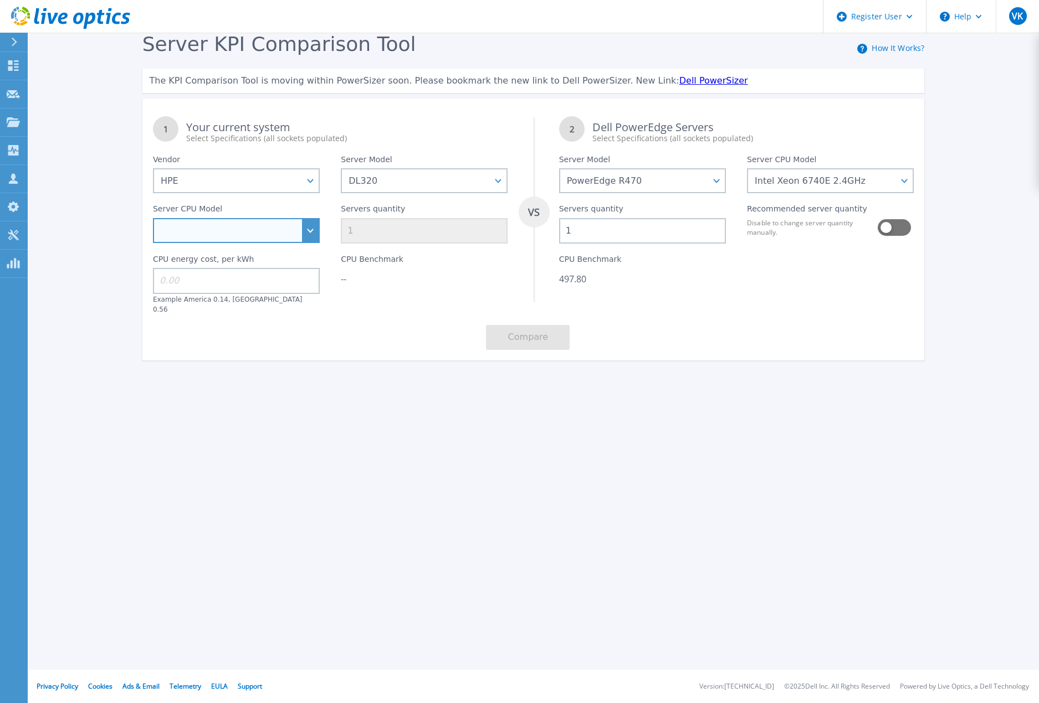
click at [309, 236] on select "Intel Xeon 3508U 2.1GHz Intel Xeon 4509Y 2.6GHz Intel Xeon 4510 2.4GHz Intel Xe…" at bounding box center [236, 230] width 167 height 25
drag, startPoint x: 451, startPoint y: 440, endPoint x: 448, endPoint y: 423, distance: 17.1
click at [451, 440] on div "Register User Help VK Dell User Veronique Kraft Veronique.Kraft@dell.com Dell M…" at bounding box center [519, 351] width 1039 height 703
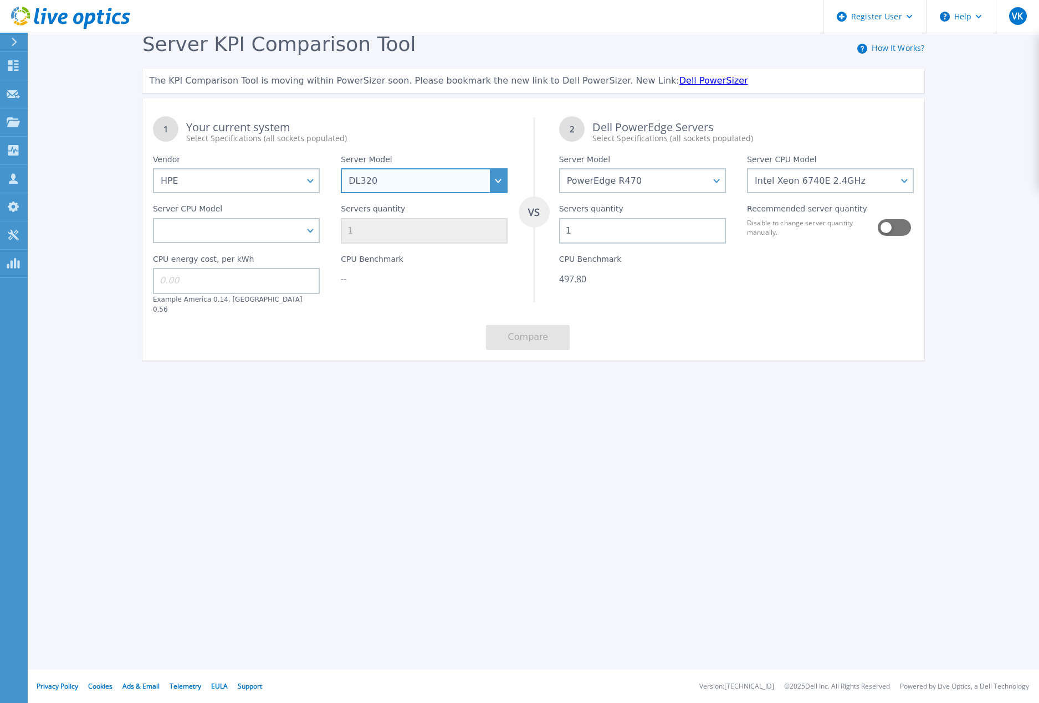
click at [492, 180] on select "Cloudline CL3150 Compute Scale-up Server 3200 DL110 DL145 DL20 DL320 DL325 DL34…" at bounding box center [424, 180] width 167 height 25
click at [341, 169] on select "Cloudline CL3150 Compute Scale-up Server 3200 DL110 DL145 DL20 DL320 DL325 DL34…" at bounding box center [424, 180] width 167 height 25
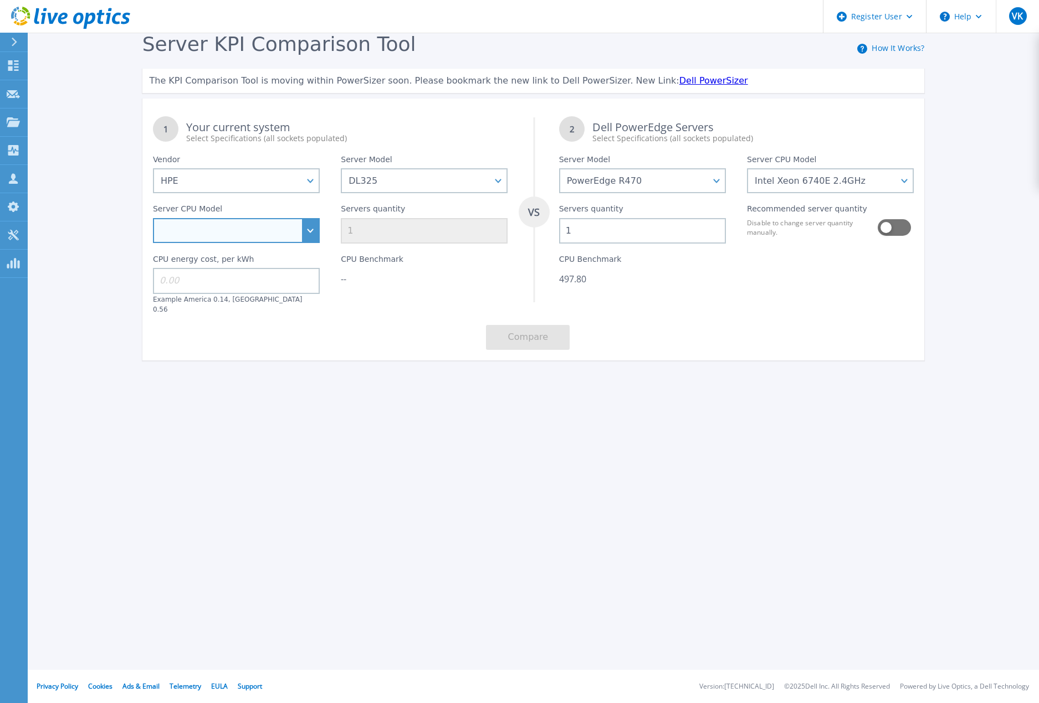
click at [306, 229] on select "AMD EPYC 9845 2.1GHz AMD EPYC 7303P 2.4GHz AMD EPYC 7643P 2.3GHz AMD EPYC 7663P…" at bounding box center [236, 230] width 167 height 25
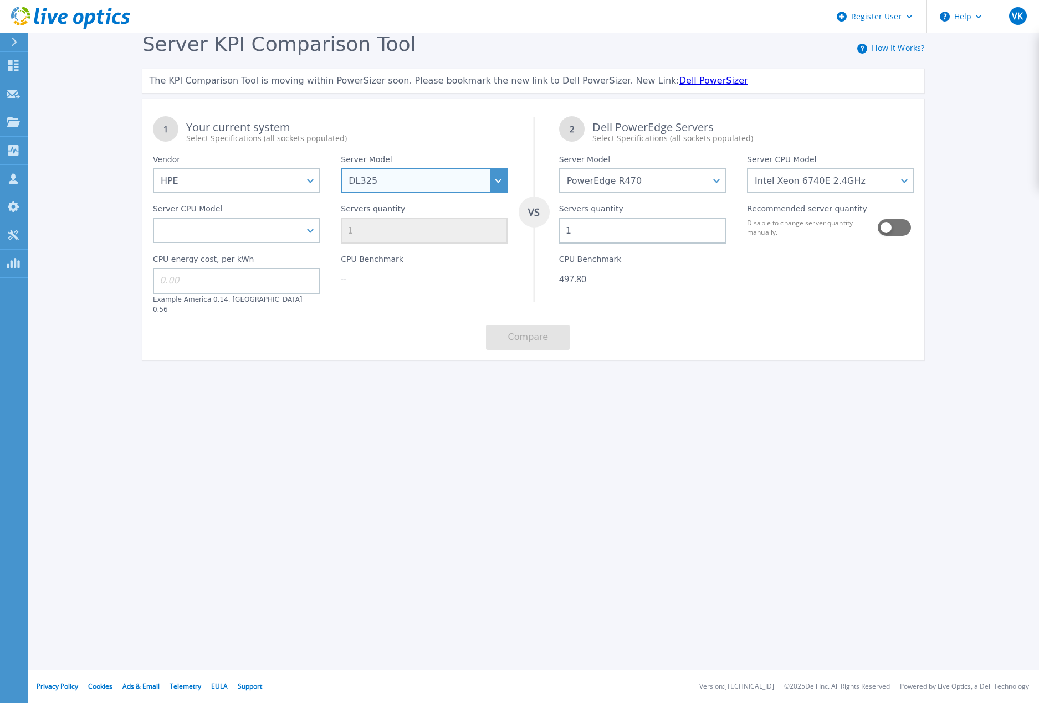
click at [466, 188] on select "Cloudline CL3150 Compute Scale-up Server 3200 DL110 DL145 DL20 DL320 DL325 DL34…" at bounding box center [424, 180] width 167 height 25
click at [341, 169] on select "Cloudline CL3150 Compute Scale-up Server 3200 DL110 DL145 DL20 DL320 DL325 DL34…" at bounding box center [424, 180] width 167 height 25
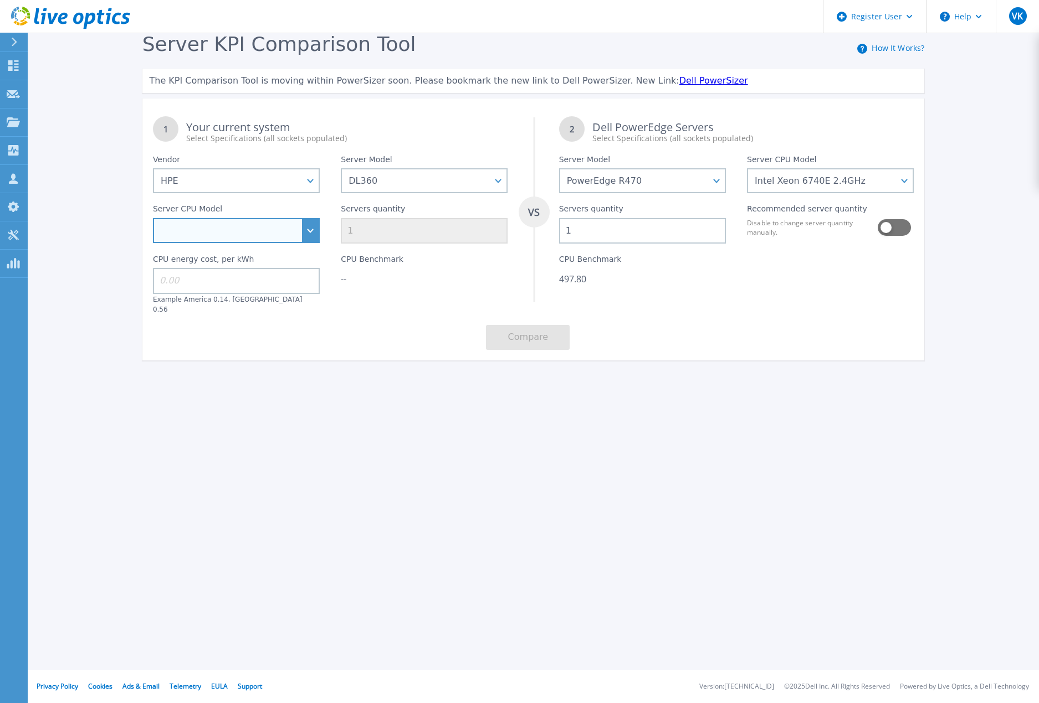
click at [314, 231] on select "Intel Xeon 4509Y 2.6GHz Intel Xeon 4514Y 2GHz Intel Xeon 4516Y+ 2.2GHz Intel Xe…" at bounding box center [236, 230] width 167 height 25
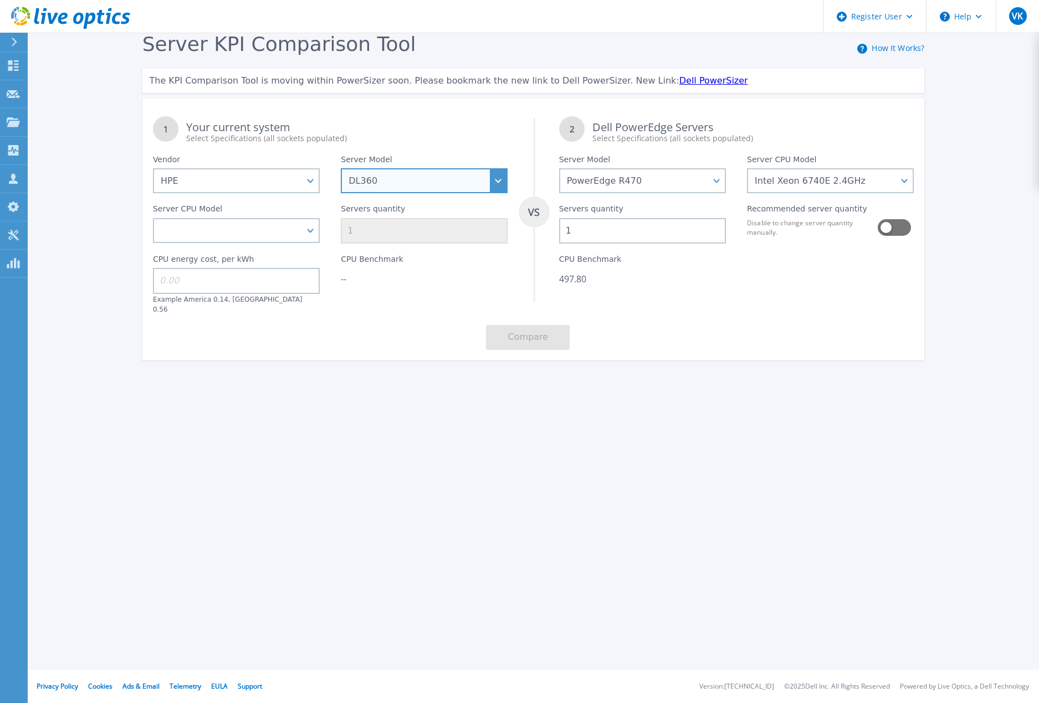
click at [428, 191] on select "Cloudline CL3150 Compute Scale-up Server 3200 DL110 DL145 DL20 DL320 DL325 DL34…" at bounding box center [424, 180] width 167 height 25
click at [341, 169] on select "Cloudline CL3150 Compute Scale-up Server 3200 DL110 DL145 DL20 DL320 DL325 DL34…" at bounding box center [424, 180] width 167 height 25
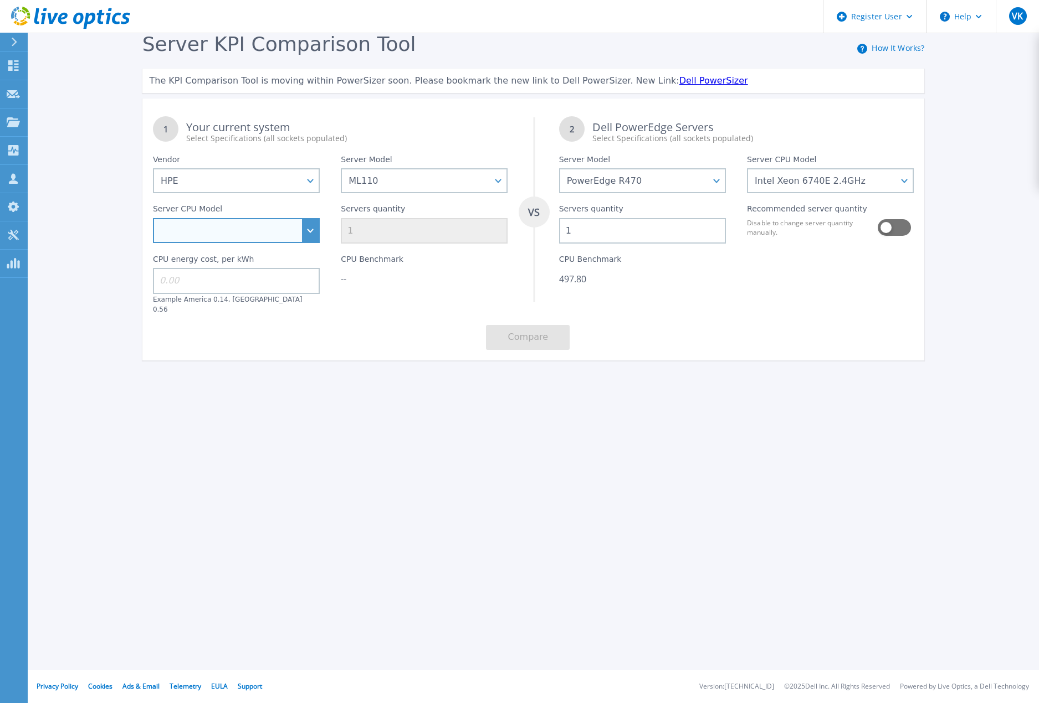
click at [311, 229] on select "Intel Xeon 3508U 2.1GHz Intel Xeon 4509Y 2.6GHz Intel Xeon 4510 2.4GHz Intel Xe…" at bounding box center [236, 230] width 167 height 25
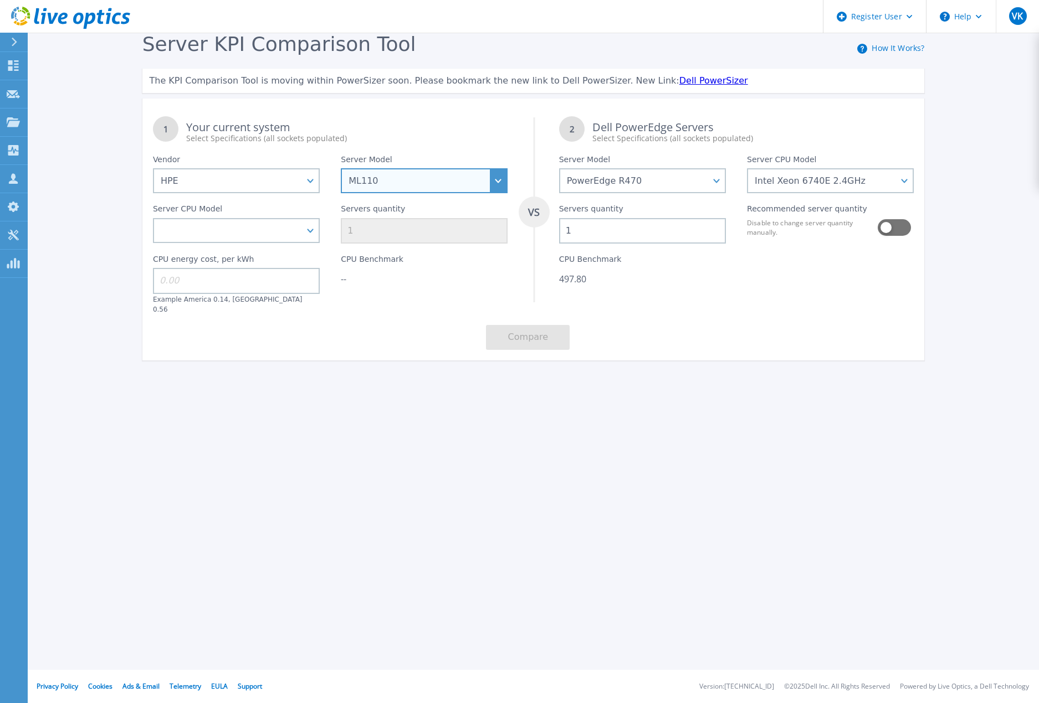
click at [426, 181] on select "Cloudline CL3150 Compute Scale-up Server 3200 DL110 DL145 DL20 DL320 DL325 DL34…" at bounding box center [424, 180] width 167 height 25
click at [341, 169] on select "Cloudline CL3150 Compute Scale-up Server 3200 DL110 DL145 DL20 DL320 DL325 DL34…" at bounding box center [424, 180] width 167 height 25
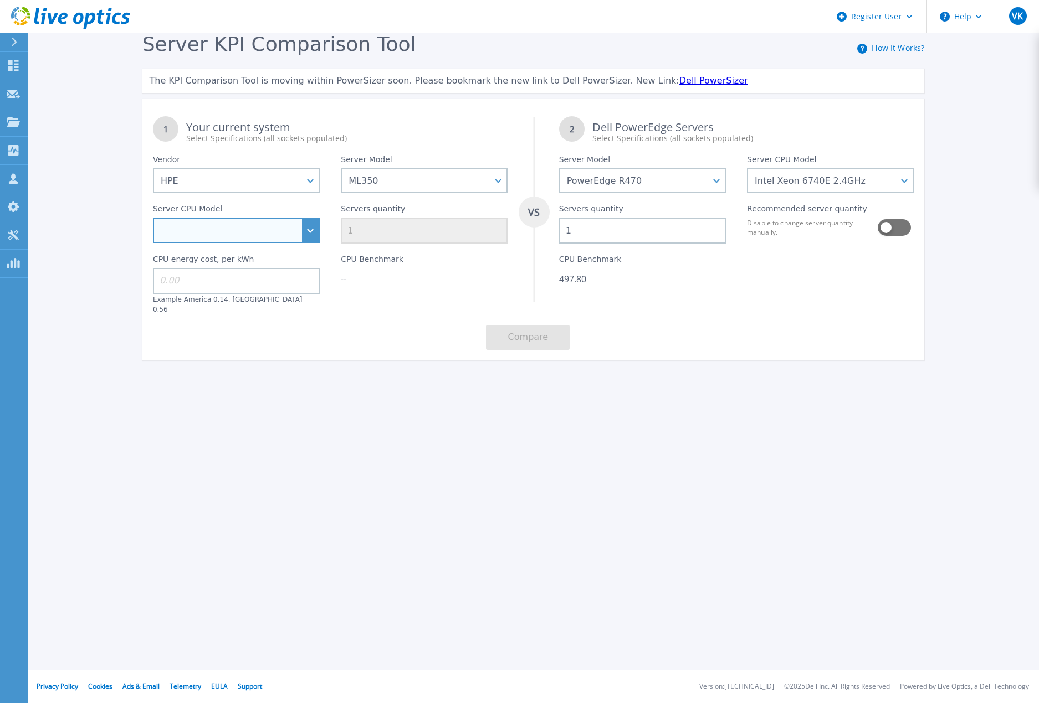
click at [316, 234] on select "Intel Xeon 4510 2.4GHz Intel Xeon 6526Y 2.8GHz Intel Xeon 6538Y+ 2.2GHz Intel X…" at bounding box center [236, 230] width 167 height 25
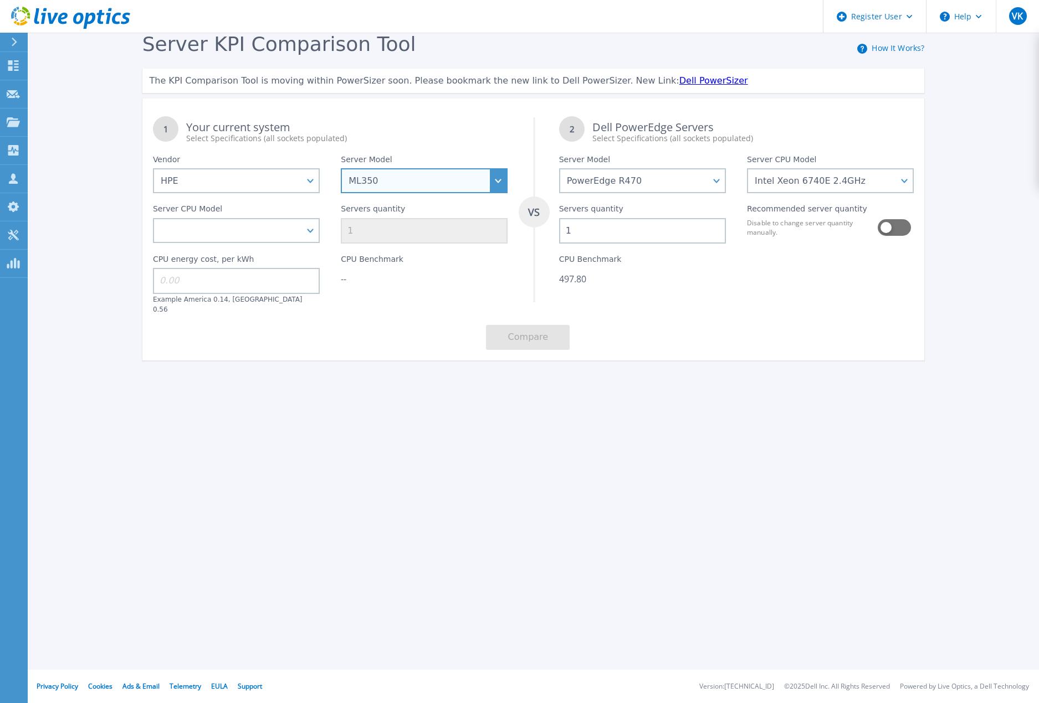
click at [405, 189] on select "Cloudline CL3150 Compute Scale-up Server 3200 DL110 DL145 DL20 DL320 DL325 DL34…" at bounding box center [424, 180] width 167 height 25
click at [341, 169] on select "Cloudline CL3150 Compute Scale-up Server 3200 DL110 DL145 DL20 DL320 DL325 DL34…" at bounding box center [424, 180] width 167 height 25
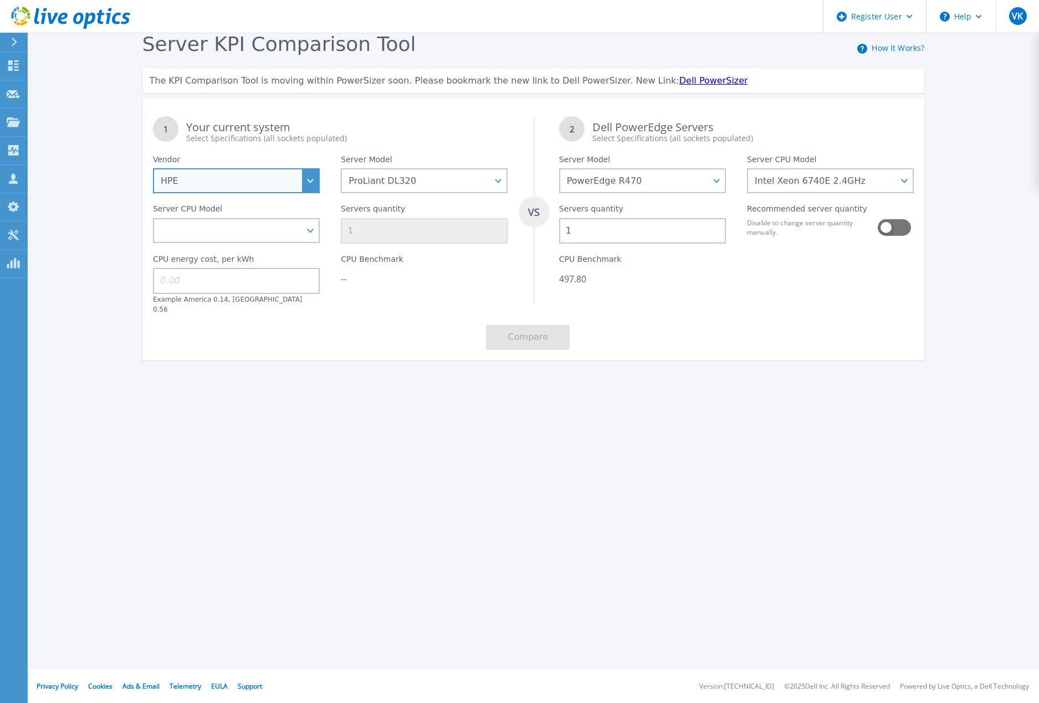
click at [310, 179] on select "Dell HPE Lenovo Supermicro" at bounding box center [236, 180] width 167 height 25
click at [310, 185] on select "Dell HPE Lenovo Supermicro" at bounding box center [236, 180] width 167 height 25
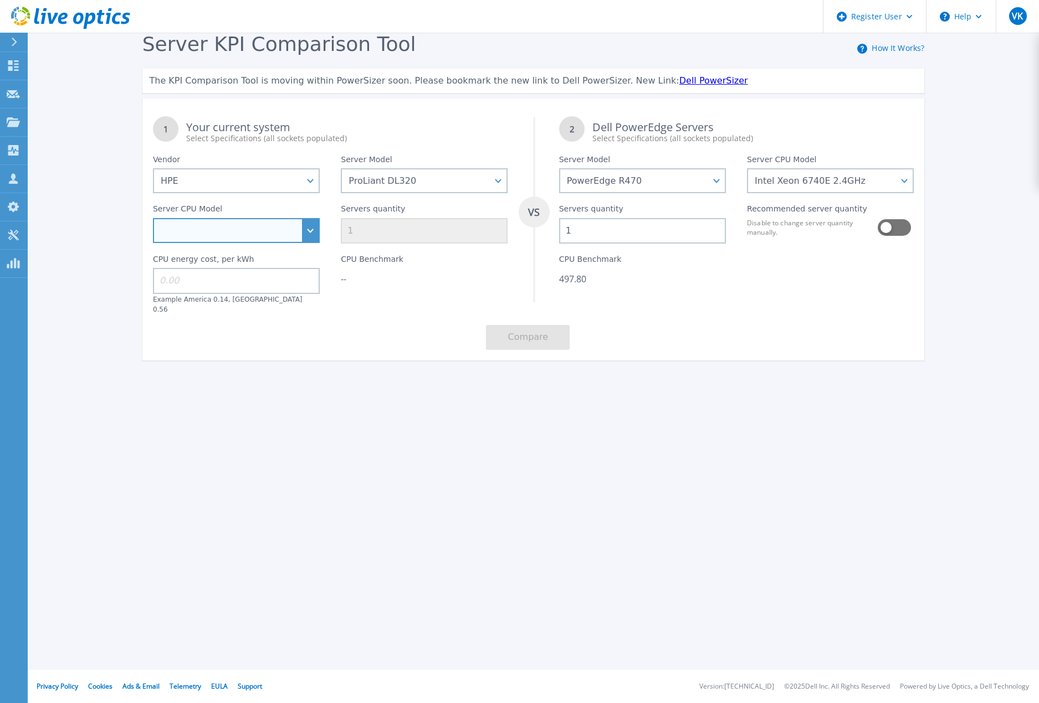
click at [310, 242] on select "Intel Xeon 6414U 2GHz Intel Xeon 6430 2.1GHz Intel Xeon 5411N 1.9GHz Intel Xeon…" at bounding box center [236, 230] width 167 height 25
click at [379, 202] on div "Servers quantity 1" at bounding box center [424, 218] width 188 height 50
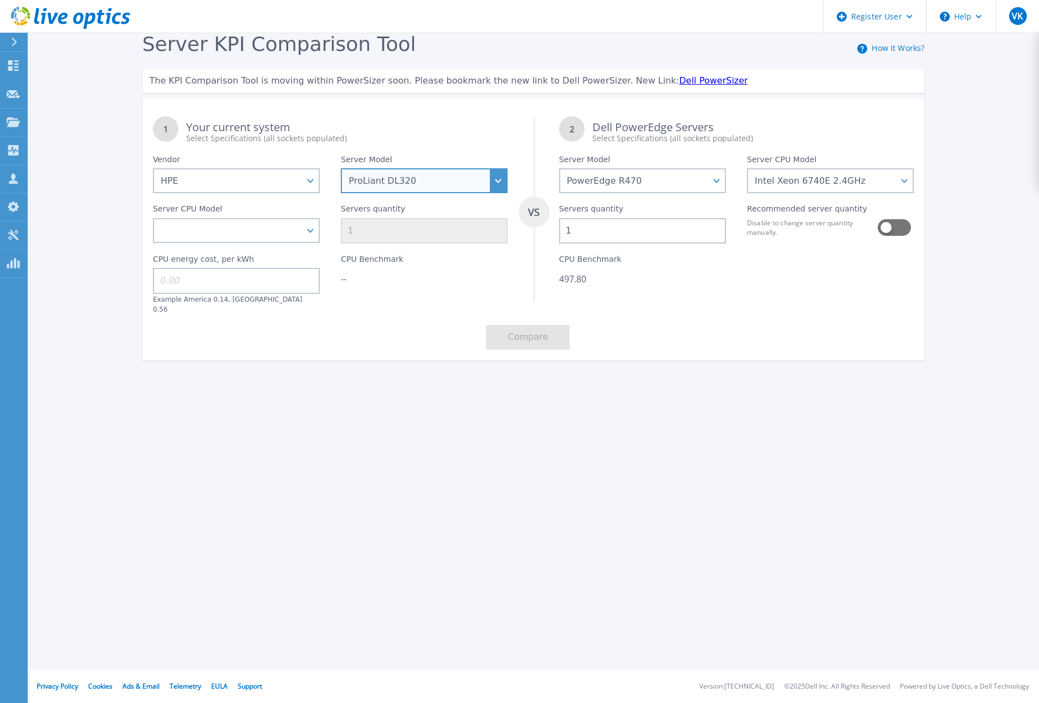
click at [383, 183] on select "Cloudline CL3150 Compute Scale-up Server 3200 DL110 DL145 DL20 DL320 DL325 DL34…" at bounding box center [424, 180] width 167 height 25
select select "ProLiant DL360"
click at [341, 169] on select "Cloudline CL3150 Compute Scale-up Server 3200 DL110 DL145 DL20 DL320 DL325 DL34…" at bounding box center [424, 180] width 167 height 25
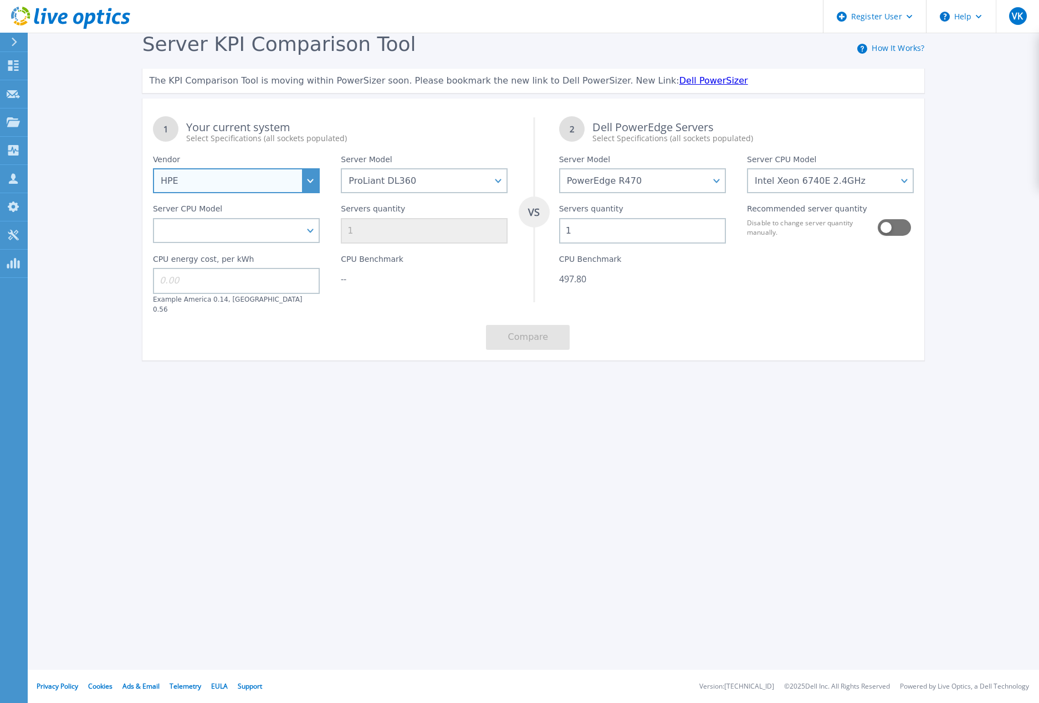
click at [313, 181] on select "Dell HPE Lenovo Supermicro" at bounding box center [236, 180] width 167 height 25
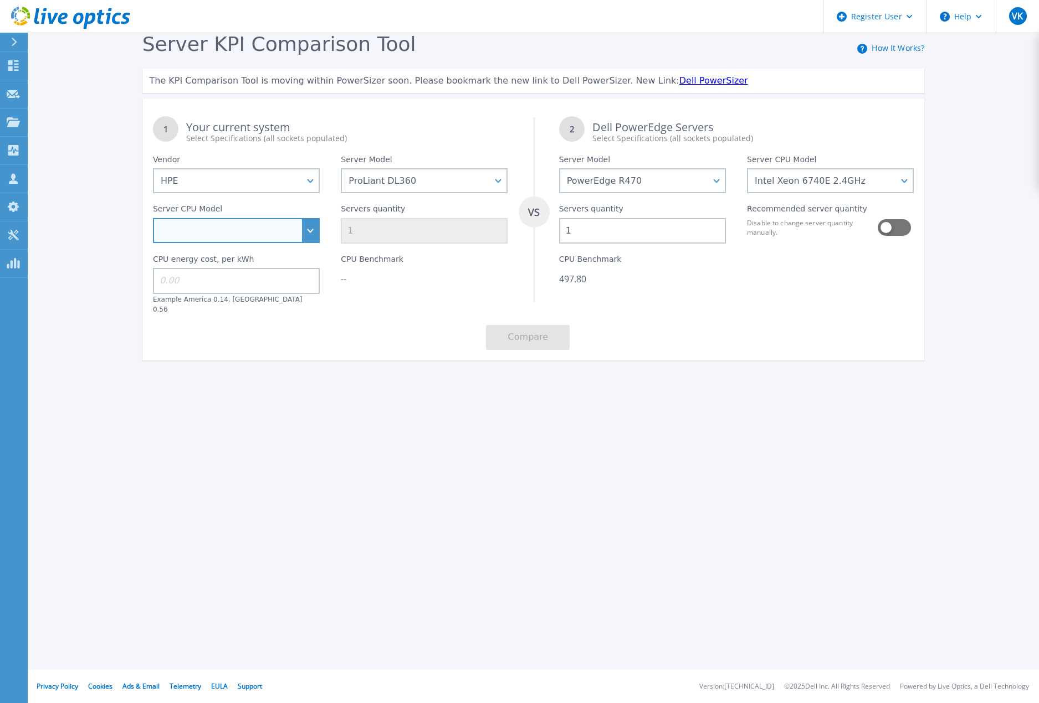
click at [314, 225] on select "Intel Xeon 6418H 2.1GHz Intel Xeon 6426Y 2.5GHz Intel Xeon 8480+ 2GHz Intel Xeo…" at bounding box center [236, 230] width 167 height 25
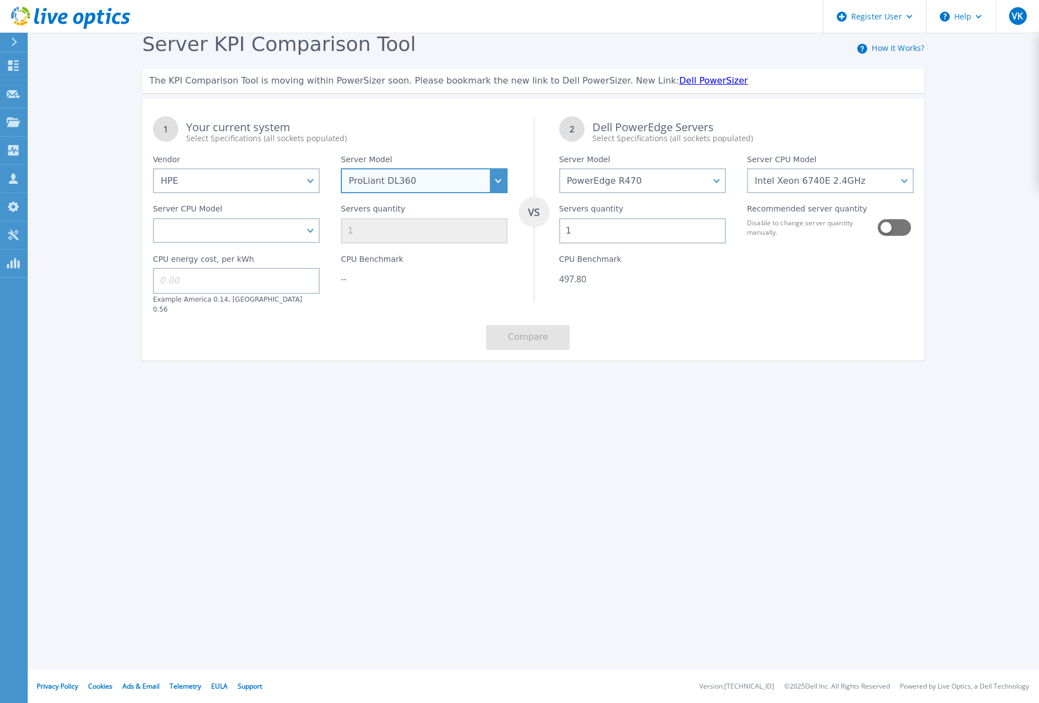
click at [405, 187] on select "Cloudline CL3150 Compute Scale-up Server 3200 DL110 DL145 DL20 DL320 DL325 DL34…" at bounding box center [424, 180] width 167 height 25
click at [446, 623] on div "Register User Help VK Dell User Veronique Kraft Veronique.Kraft@dell.com Dell M…" at bounding box center [519, 351] width 1039 height 703
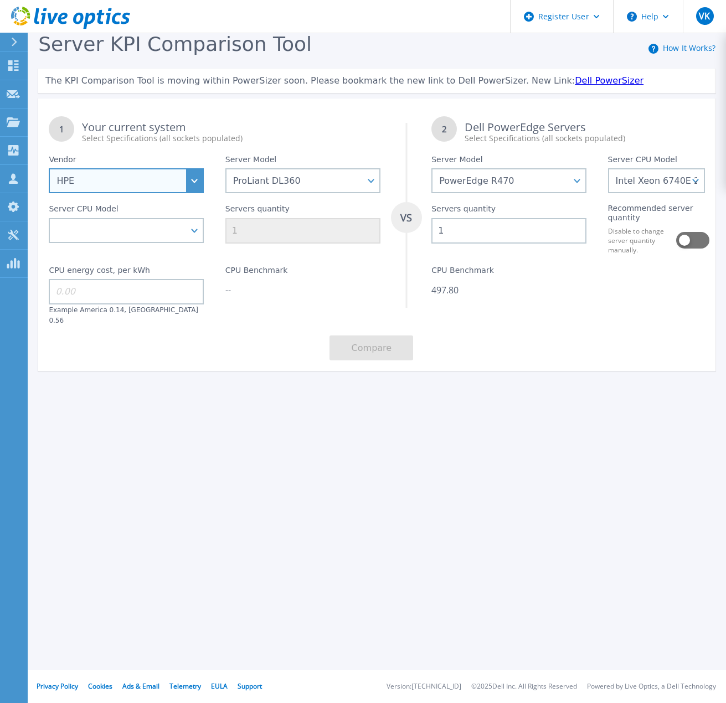
click at [194, 182] on select "Dell HPE Lenovo Supermicro" at bounding box center [126, 180] width 155 height 25
click at [49, 169] on select "Dell HPE Lenovo Supermicro" at bounding box center [126, 180] width 155 height 25
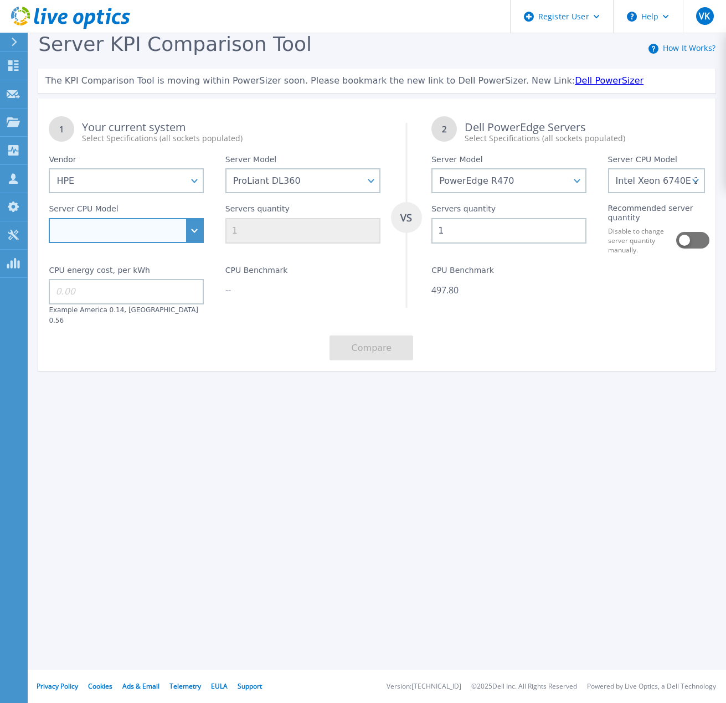
click at [194, 236] on select "Intel Xeon 6418H 2.1GHz Intel Xeon 6426Y 2.5GHz Intel Xeon 8480+ 2GHz Intel Xeo…" at bounding box center [126, 230] width 155 height 25
select select "311242"
click at [49, 219] on select "Intel Xeon 6418H 2.1GHz Intel Xeon 6426Y 2.5GHz Intel Xeon 8480+ 2GHz Intel Xeo…" at bounding box center [126, 230] width 155 height 25
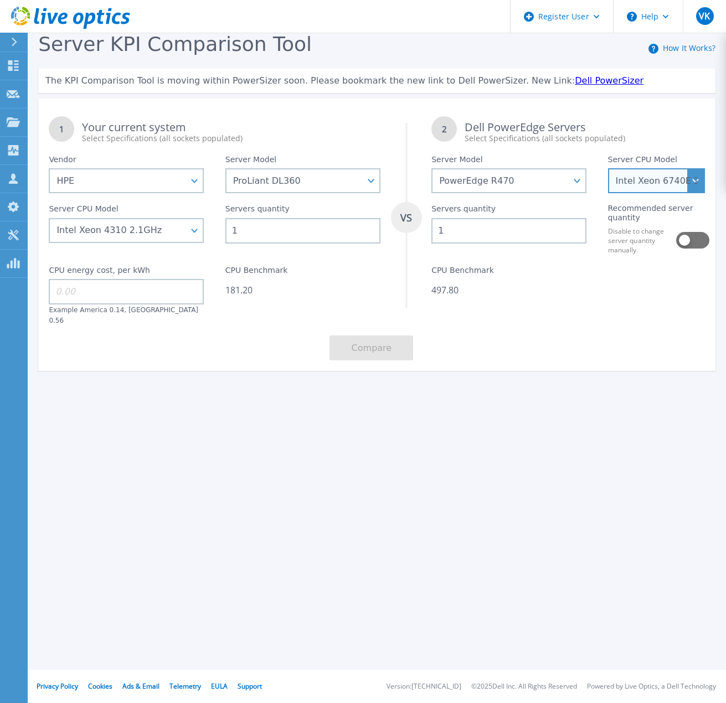
click at [696, 186] on select "Intel Xeon 6730P 2.5GHz Intel Xeon 6741P 2.5GHz Intel Xeon 6747P 2.7GHz Intel X…" at bounding box center [656, 180] width 97 height 25
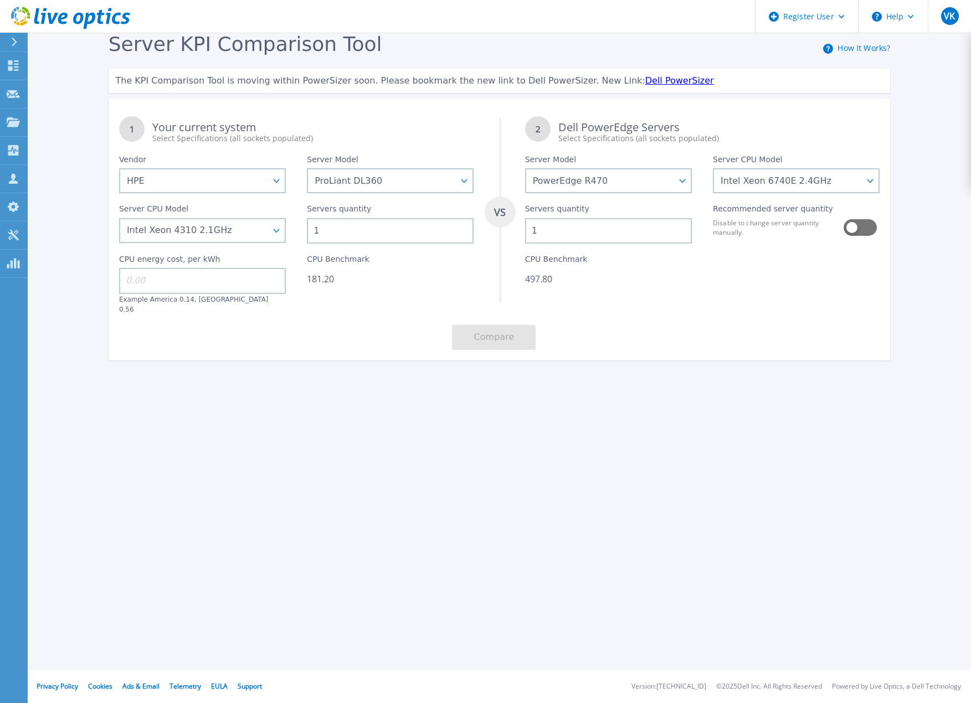
click at [580, 239] on input "1" at bounding box center [608, 230] width 167 height 25
click at [866, 231] on button at bounding box center [860, 227] width 32 height 17
click at [856, 229] on button at bounding box center [860, 227] width 32 height 17
click at [702, 383] on div "Server KPI Comparison Tool How It Works? The KPI Comparison Tool is moving with…" at bounding box center [485, 207] width 971 height 414
click at [650, 544] on div "Register User Help VK Dell User Veronique Kraft Veronique.Kraft@dell.com Dell M…" at bounding box center [485, 351] width 971 height 703
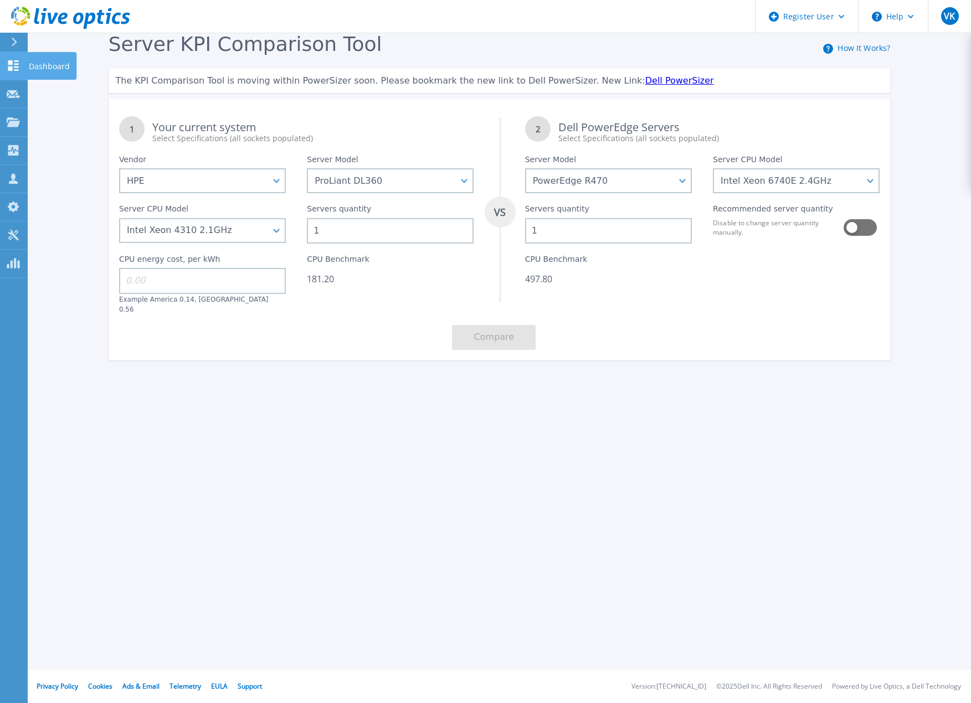
click at [13, 63] on icon at bounding box center [13, 65] width 13 height 11
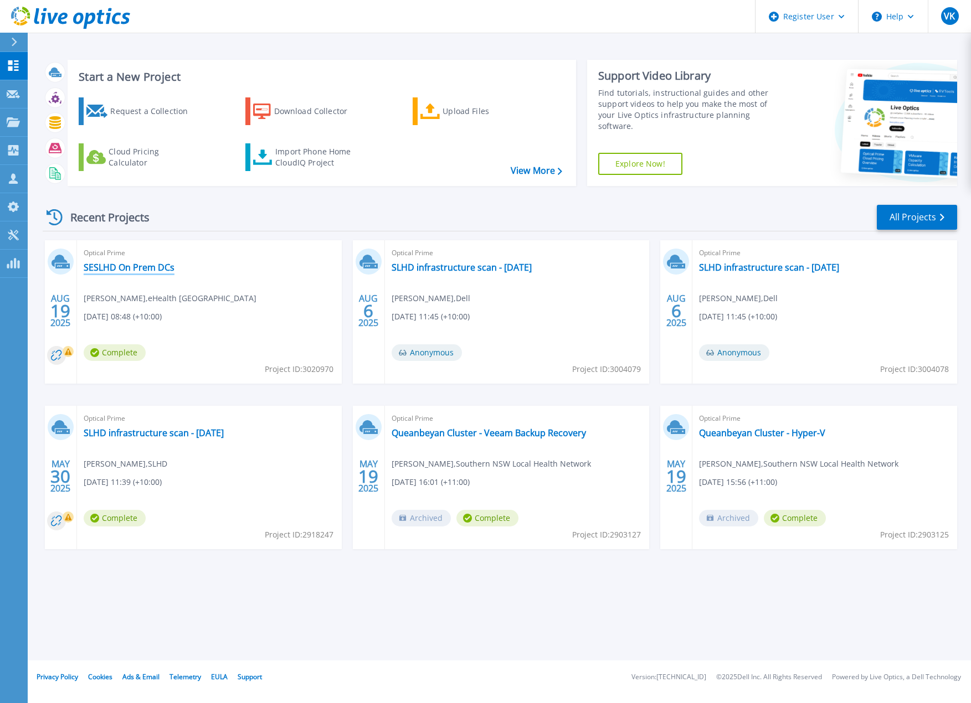
click at [120, 263] on link "SESLHD On Prem DCs" at bounding box center [129, 267] width 91 height 11
click at [120, 269] on link "SESLHD On Prem DCs" at bounding box center [129, 267] width 91 height 11
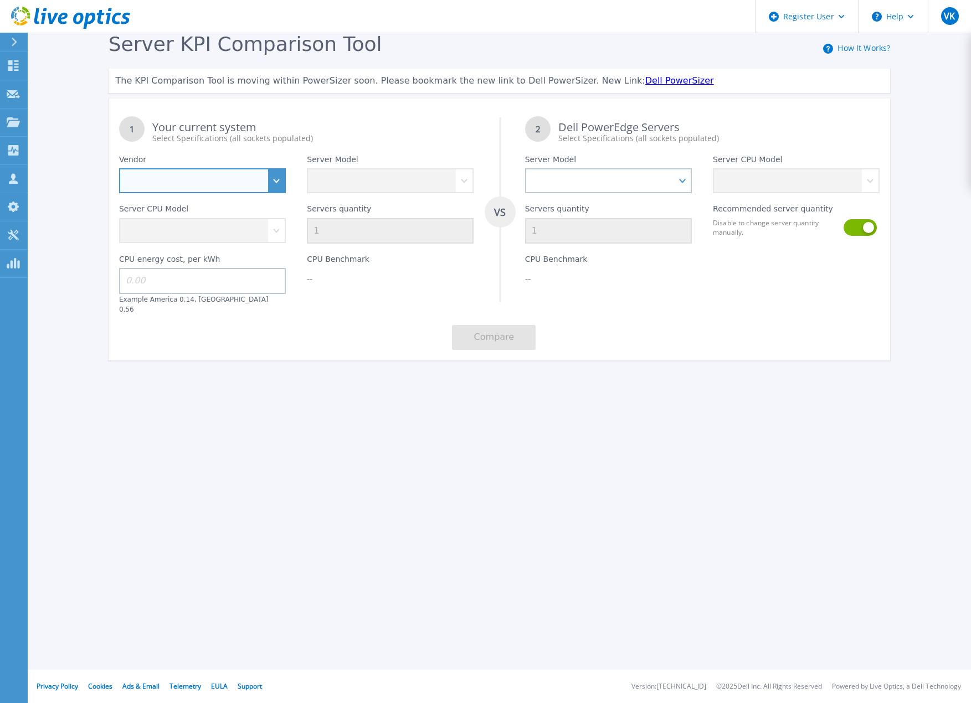
click at [271, 181] on select "Dell HPE Lenovo Supermicro" at bounding box center [202, 180] width 167 height 25
select select "HPE"
click at [119, 169] on select "Dell HPE Lenovo Supermicro" at bounding box center [202, 180] width 167 height 25
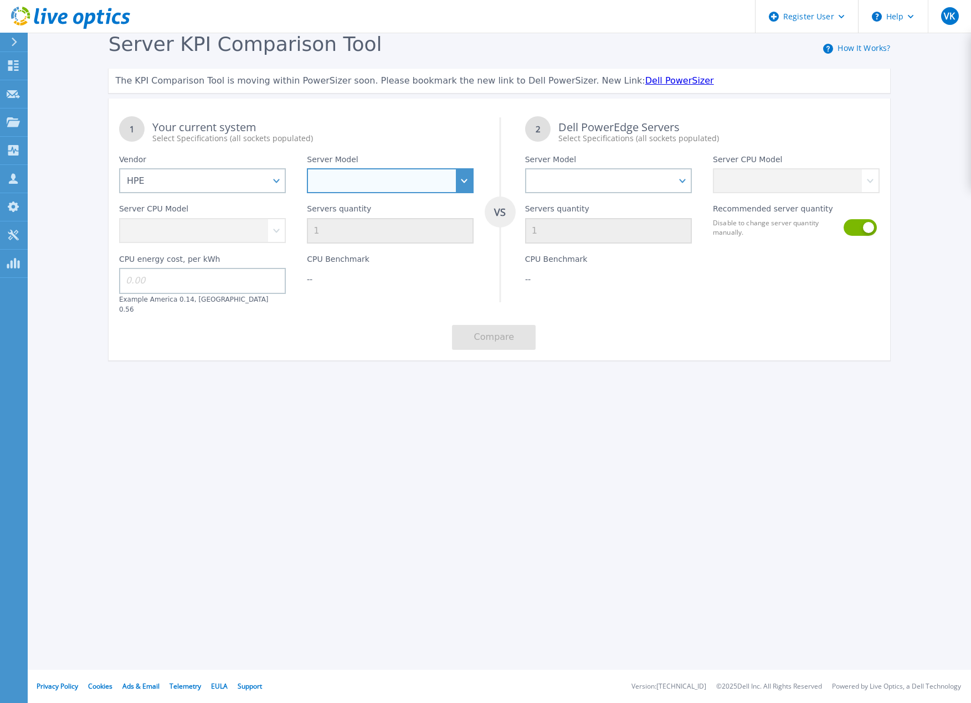
click at [403, 186] on select at bounding box center [390, 180] width 167 height 25
click at [307, 169] on select "Cloudline CL3150 Compute Scale-up Server 3200 DL110 DL145 DL20 DL320 DL325 DL34…" at bounding box center [390, 180] width 167 height 25
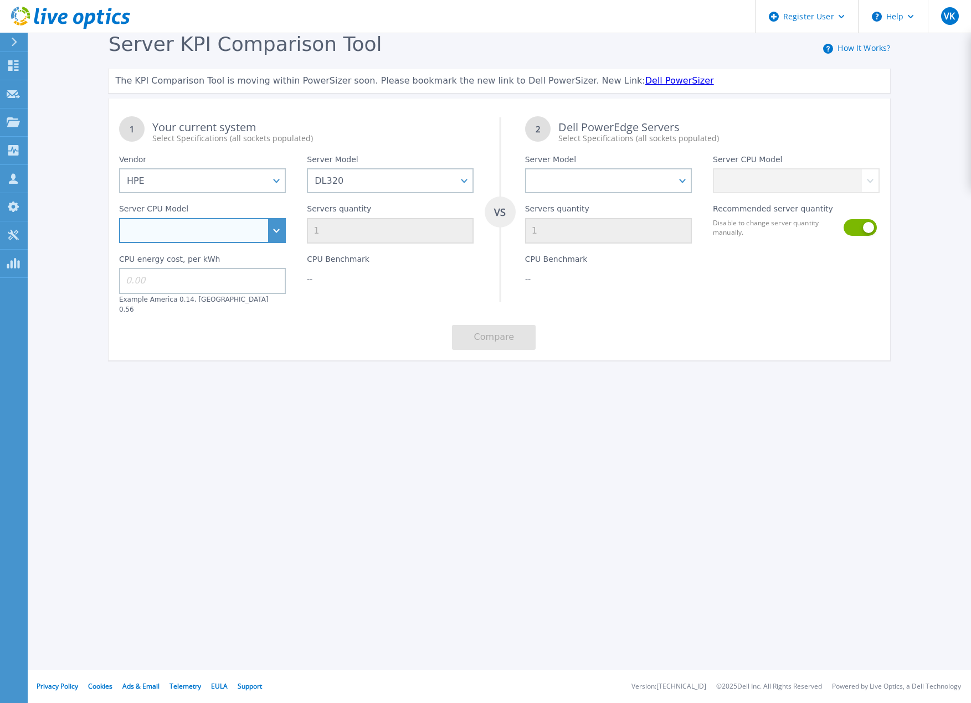
click at [260, 229] on select "Intel Xeon 3508U 2.1GHz Intel Xeon 4509Y 2.6GHz Intel Xeon 4510 2.4GHz Intel Xe…" at bounding box center [202, 230] width 167 height 25
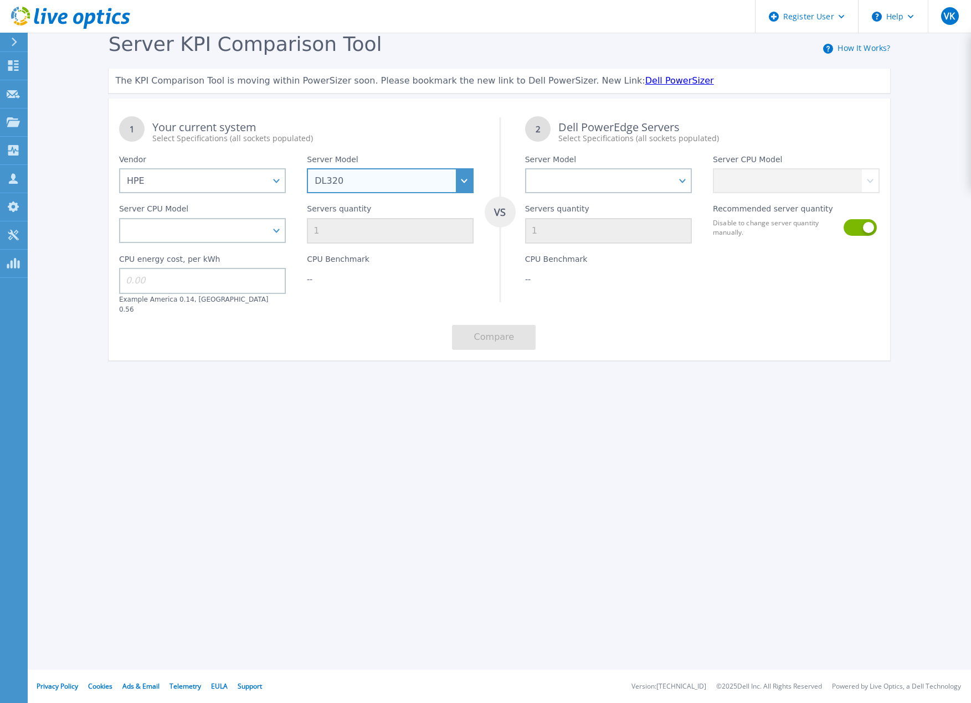
click at [407, 183] on select "Cloudline CL3150 Compute Scale-up Server 3200 DL110 DL145 DL20 DL320 DL325 DL34…" at bounding box center [390, 180] width 167 height 25
click at [307, 169] on select "Cloudline CL3150 Compute Scale-up Server 3200 DL110 DL145 DL20 DL320 DL325 DL34…" at bounding box center [390, 180] width 167 height 25
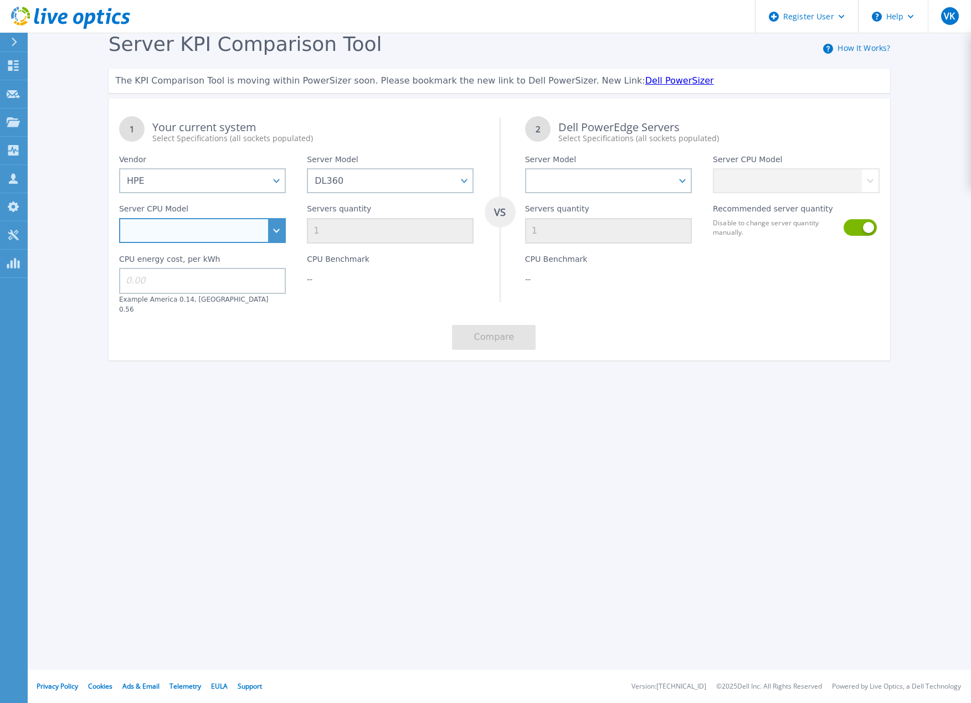
click at [273, 220] on select "Intel Xeon 4509Y 2.6GHz Intel Xeon 4514Y 2GHz Intel Xeon 4516Y+ 2.2GHz Intel Xe…" at bounding box center [202, 230] width 167 height 25
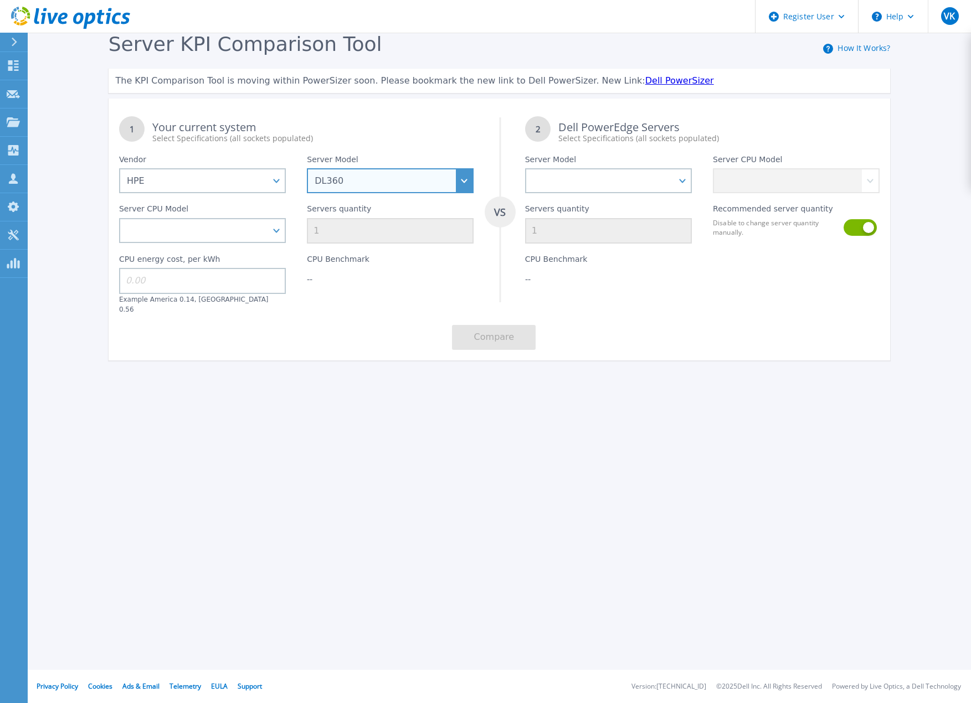
click at [372, 180] on select "Cloudline CL3150 Compute Scale-up Server 3200 DL110 DL145 DL20 DL320 DL325 DL34…" at bounding box center [390, 180] width 167 height 25
click at [307, 169] on select "Cloudline CL3150 Compute Scale-up Server 3200 DL110 DL145 DL20 DL320 DL325 DL34…" at bounding box center [390, 180] width 167 height 25
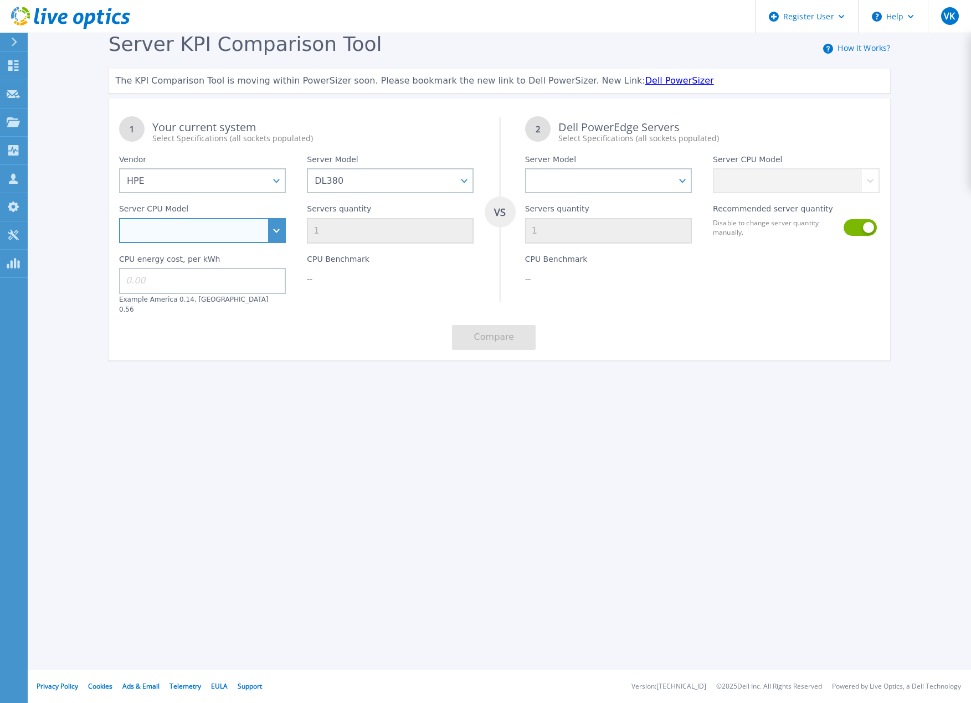
click at [256, 229] on select "Intel Xeon 6526Y 2.8GHz Intel Xeon 6530 2.1GHz Intel Xeon 6534 3.9GHz Intel Xeo…" at bounding box center [202, 230] width 167 height 25
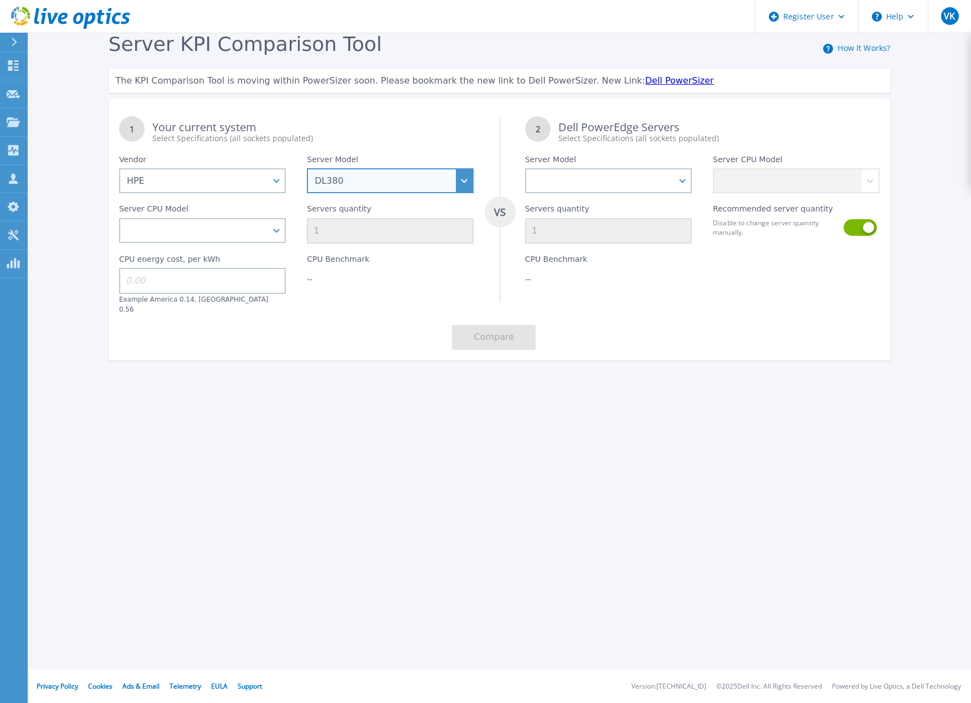
click at [403, 185] on select "Cloudline CL3150 Compute Scale-up Server 3200 DL110 DL145 DL20 DL320 DL325 DL34…" at bounding box center [390, 180] width 167 height 25
click at [307, 169] on select "Cloudline CL3150 Compute Scale-up Server 3200 DL110 DL145 DL20 DL320 DL325 DL34…" at bounding box center [390, 180] width 167 height 25
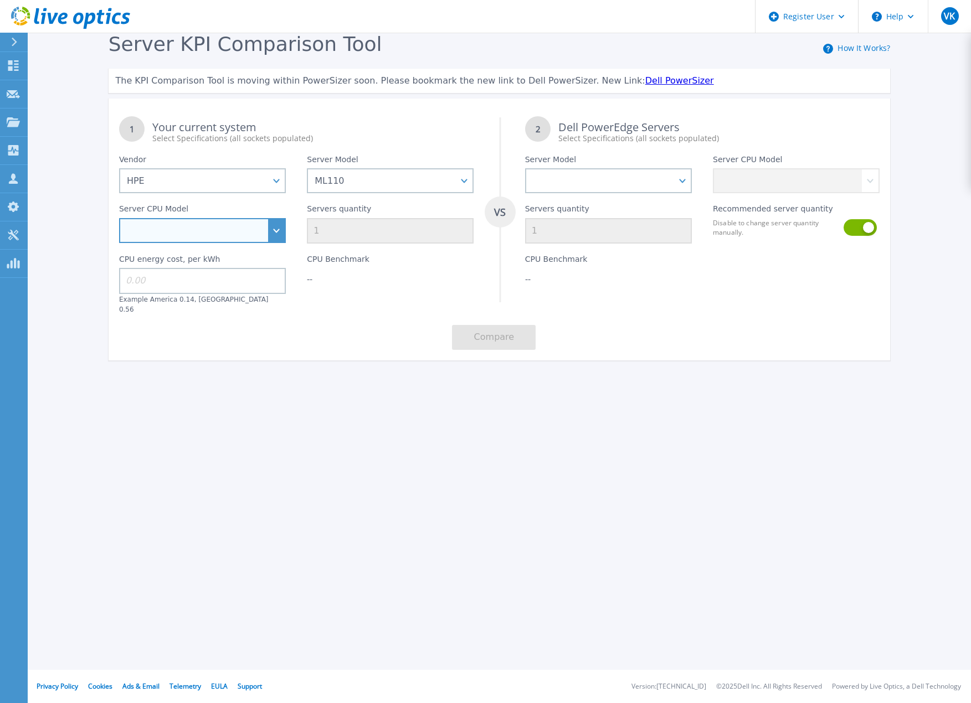
click at [268, 230] on select "Intel Xeon 3508U 2.1GHz Intel Xeon 4509Y 2.6GHz Intel Xeon 4510 2.4GHz Intel Xe…" at bounding box center [202, 230] width 167 height 25
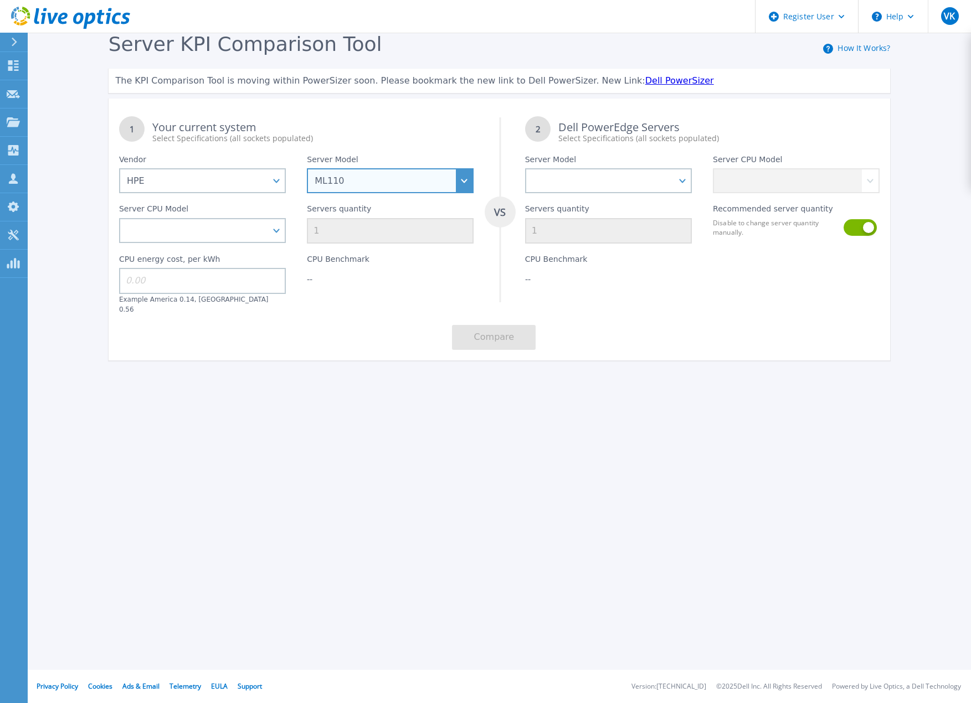
click at [415, 183] on select "Cloudline CL3150 Compute Scale-up Server 3200 DL110 DL145 DL20 DL320 DL325 DL34…" at bounding box center [390, 180] width 167 height 25
select select "ProLiant BL460c"
click at [307, 169] on select "Cloudline CL3150 Compute Scale-up Server 3200 DL110 DL145 DL20 DL320 DL325 DL34…" at bounding box center [390, 180] width 167 height 25
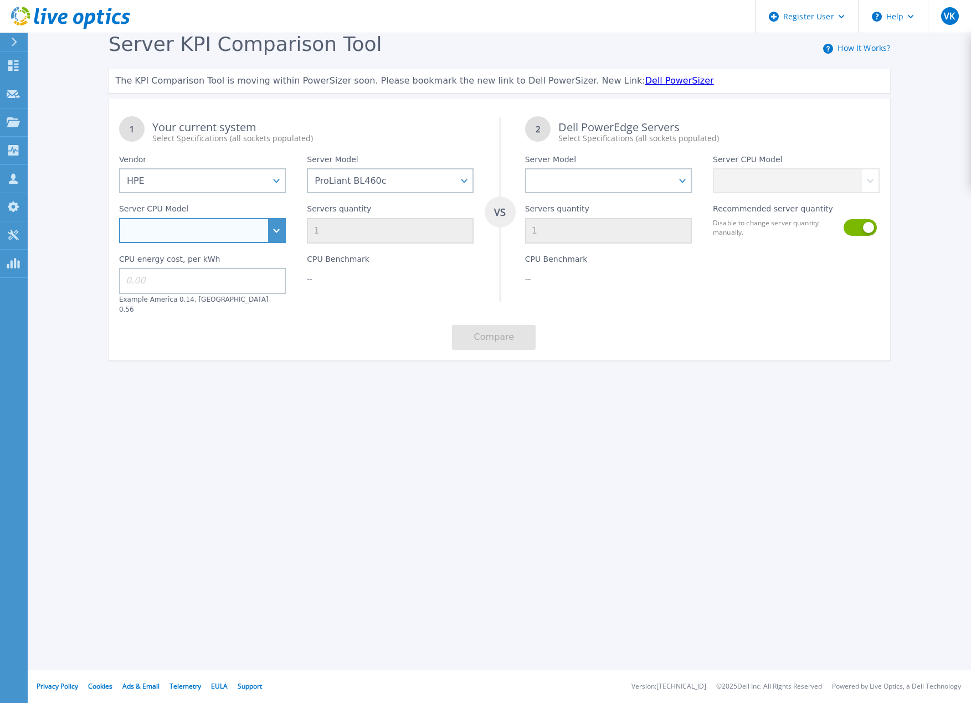
click at [246, 230] on select "Intel Xeon 3104 1.7GHz Intel Xeon 3106 1.7GHz Intel Xeon 3204 1.9GHz Intel Xeon…" at bounding box center [202, 230] width 167 height 25
select select "313984"
click at [119, 219] on select "Intel Xeon 3104 1.7GHz Intel Xeon 3106 1.7GHz Intel Xeon 3204 1.9GHz Intel Xeon…" at bounding box center [202, 230] width 167 height 25
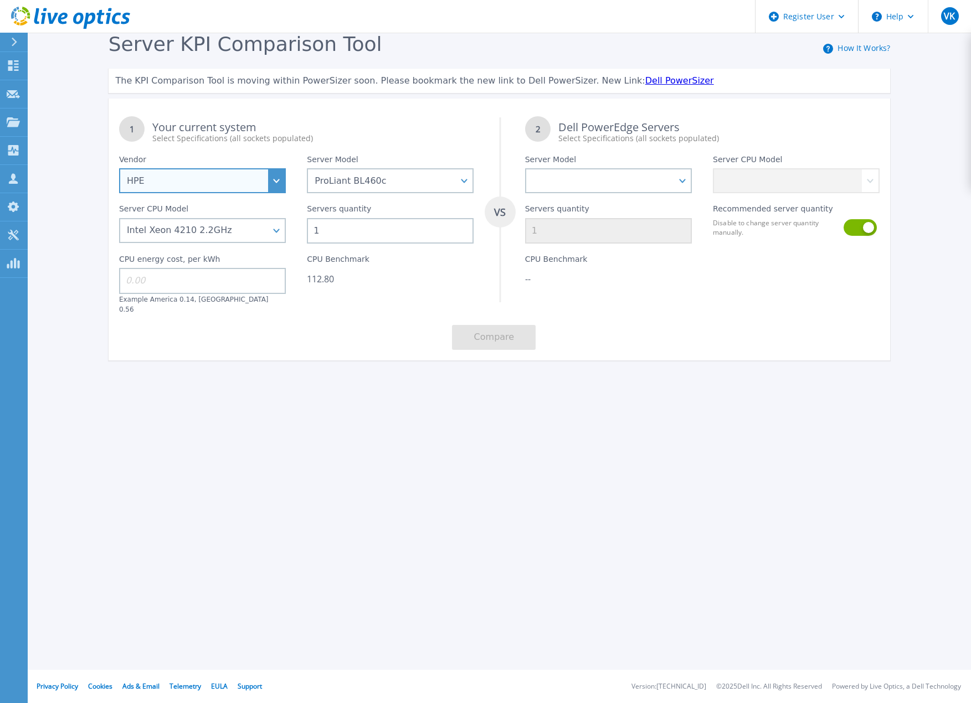
click at [277, 181] on select "Dell HPE Lenovo Supermicro" at bounding box center [202, 180] width 167 height 25
select select "Dell"
click at [119, 169] on select "Dell HPE Lenovo Supermicro" at bounding box center [202, 180] width 167 height 25
select select
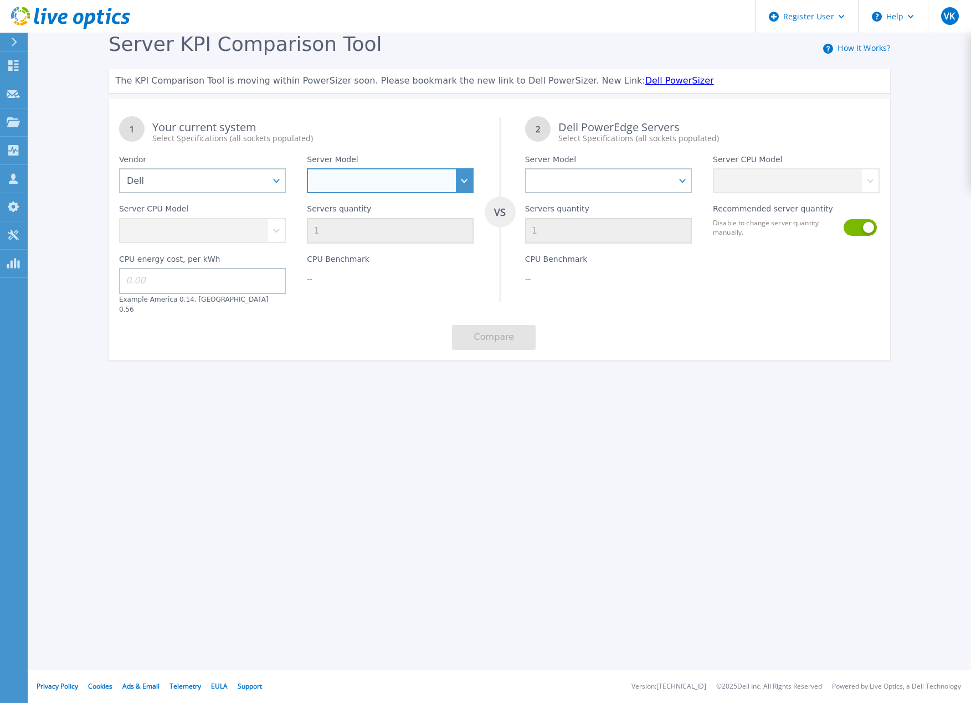
click at [367, 187] on select "PowerEdge C6520 PowerEdge C6525 PowerEdge HS5610 PowerEdge HS5620 PowerEdge R24…" at bounding box center [390, 180] width 167 height 25
select select "PowerEdge R630"
click at [307, 169] on select "PowerEdge C6520 PowerEdge C6525 PowerEdge HS5610 PowerEdge HS5620 PowerEdge R24…" at bounding box center [390, 180] width 167 height 25
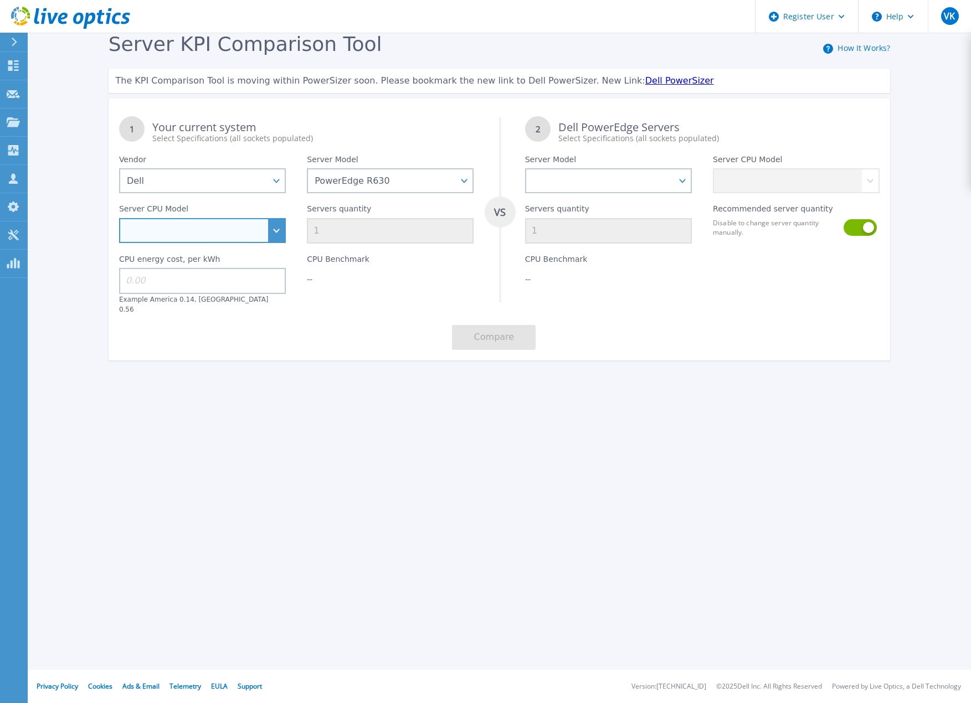
click at [277, 229] on select "Intel Xeon 3104 1.7GHz Intel Xeon 3106 1.7GHz Intel Xeon 3204 1.9GHz Intel Xeon…" at bounding box center [202, 230] width 167 height 25
select select "313487"
click at [119, 219] on select "Intel Xeon E5-2603 v4 1.7GHz Intel Xeon E5-2609 v4 1.7GHz Intel Xeon E5-2620 v4…" at bounding box center [202, 230] width 167 height 25
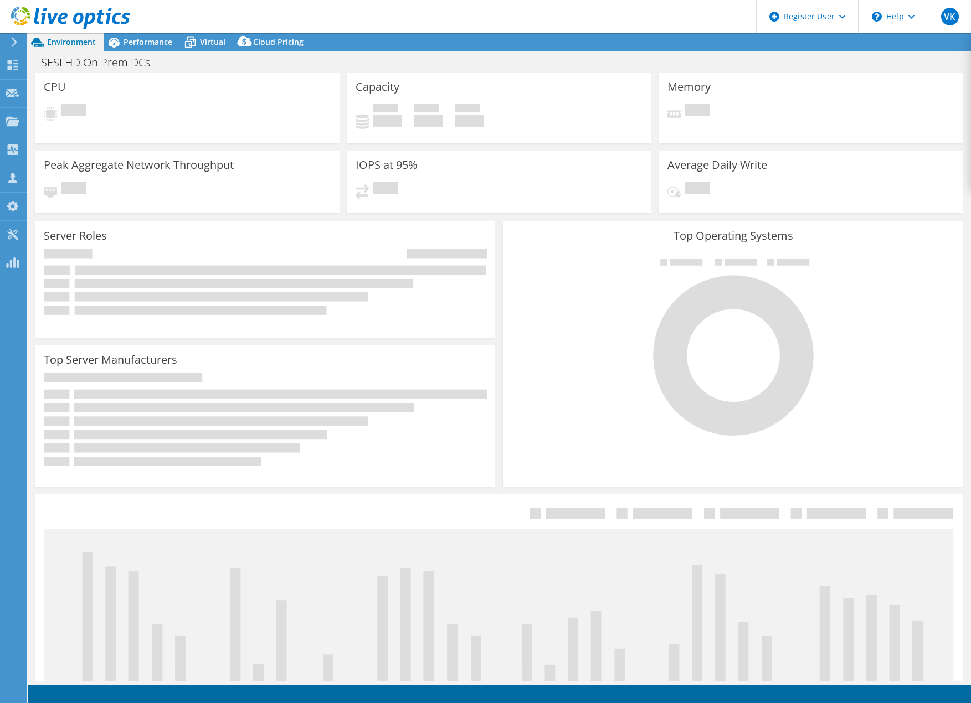
select select "USD"
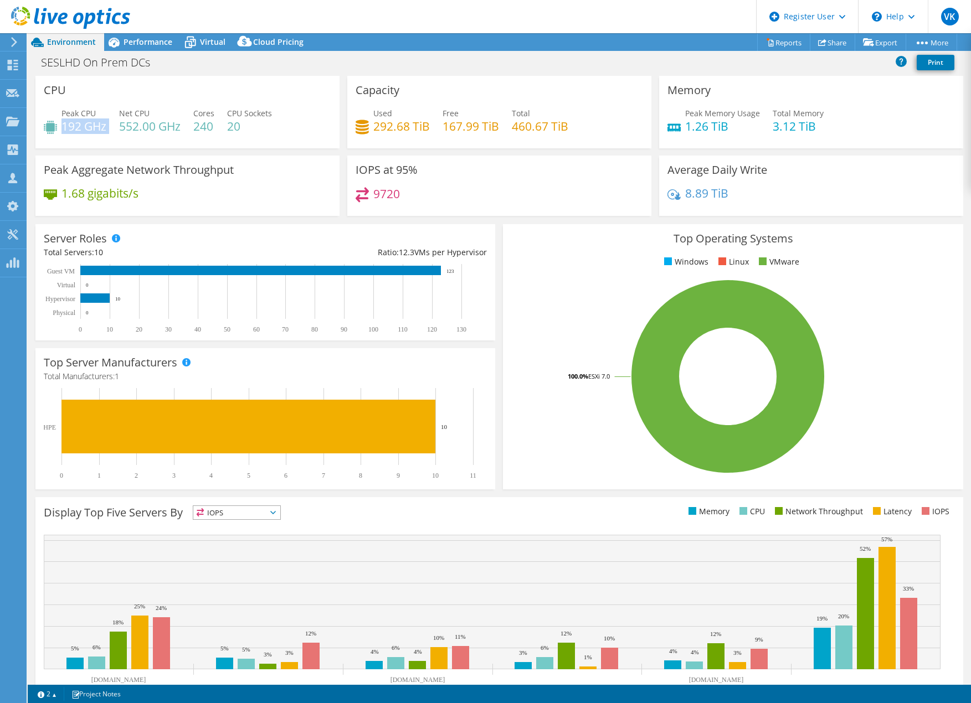
drag, startPoint x: 63, startPoint y: 130, endPoint x: 119, endPoint y: 126, distance: 56.0
click at [119, 126] on div "Peak CPU 192 GHz Net CPU 552.00 GHz Cores 240 CPU Sockets 20" at bounding box center [187, 125] width 287 height 36
drag, startPoint x: 217, startPoint y: 126, endPoint x: 192, endPoint y: 125, distance: 24.4
click at [192, 125] on div "Peak CPU 192 GHz Net CPU 552.00 GHz Cores 240 CPU Sockets 20" at bounding box center [187, 125] width 287 height 36
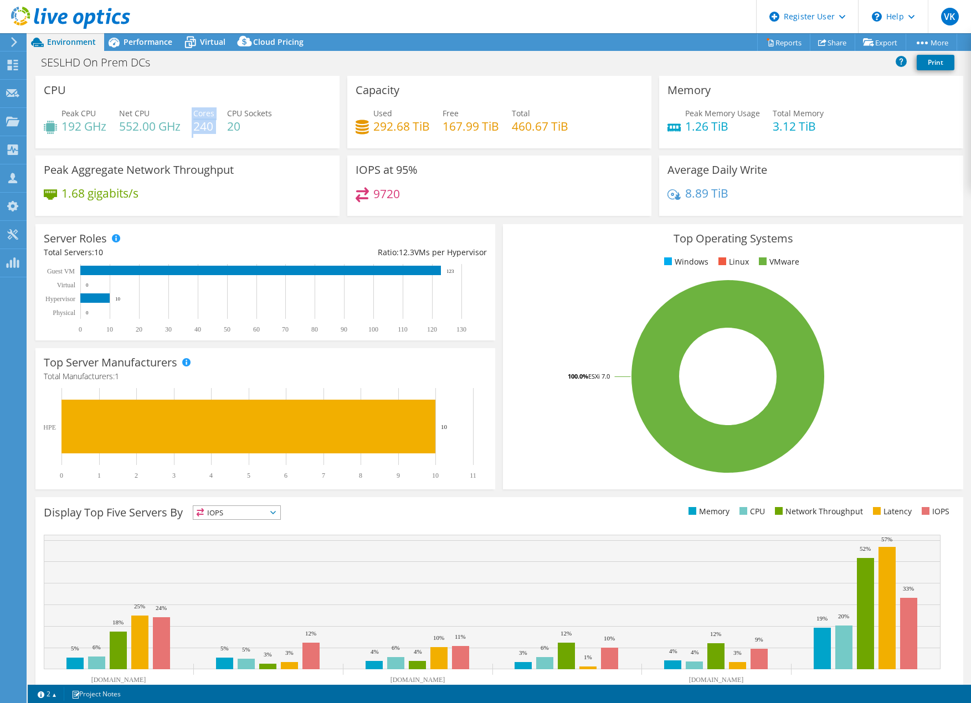
click at [192, 125] on div "Peak CPU 192 GHz Net CPU 552.00 GHz Cores 240 CPU Sockets 20" at bounding box center [187, 125] width 287 height 36
click at [237, 131] on h4 "20" at bounding box center [249, 126] width 45 height 12
drag, startPoint x: 210, startPoint y: 126, endPoint x: 193, endPoint y: 125, distance: 17.2
click at [193, 125] on div "Peak CPU 192 GHz Net CPU 552.00 GHz Cores 240 CPU Sockets 20" at bounding box center [187, 125] width 287 height 36
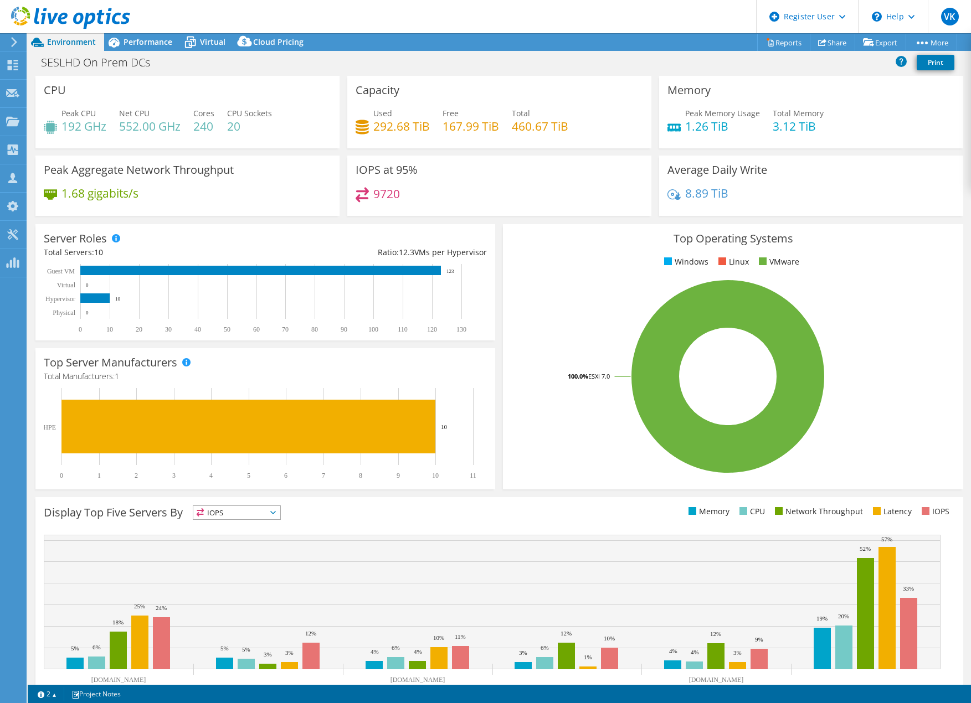
click at [237, 127] on h4 "20" at bounding box center [249, 126] width 45 height 12
